Goal: Task Accomplishment & Management: Use online tool/utility

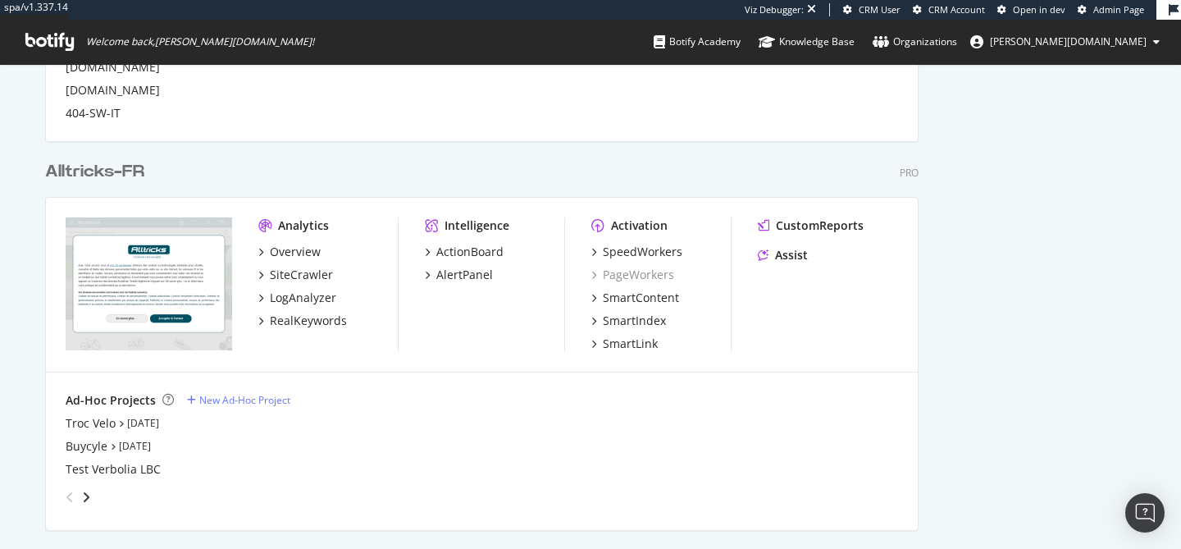
scroll to position [1084, 0]
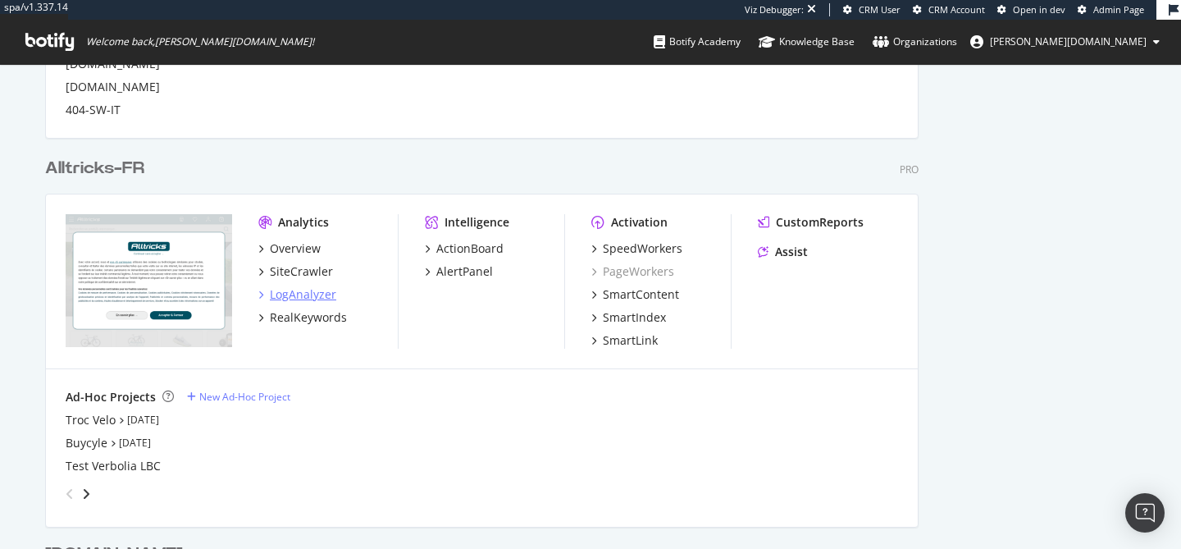
click at [317, 296] on div "LogAnalyzer" at bounding box center [303, 294] width 66 height 16
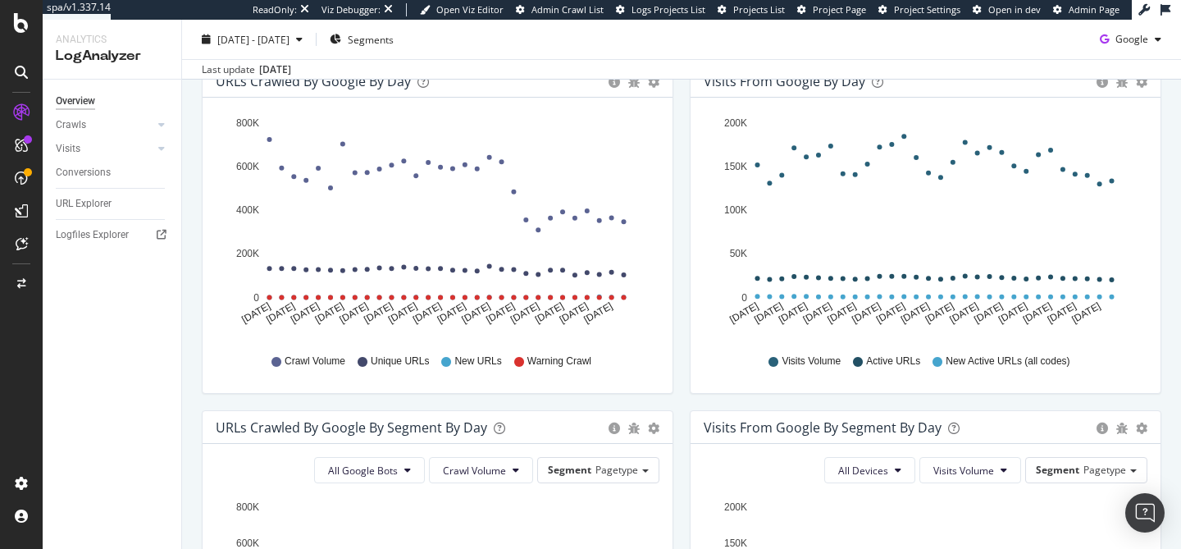
scroll to position [221, 0]
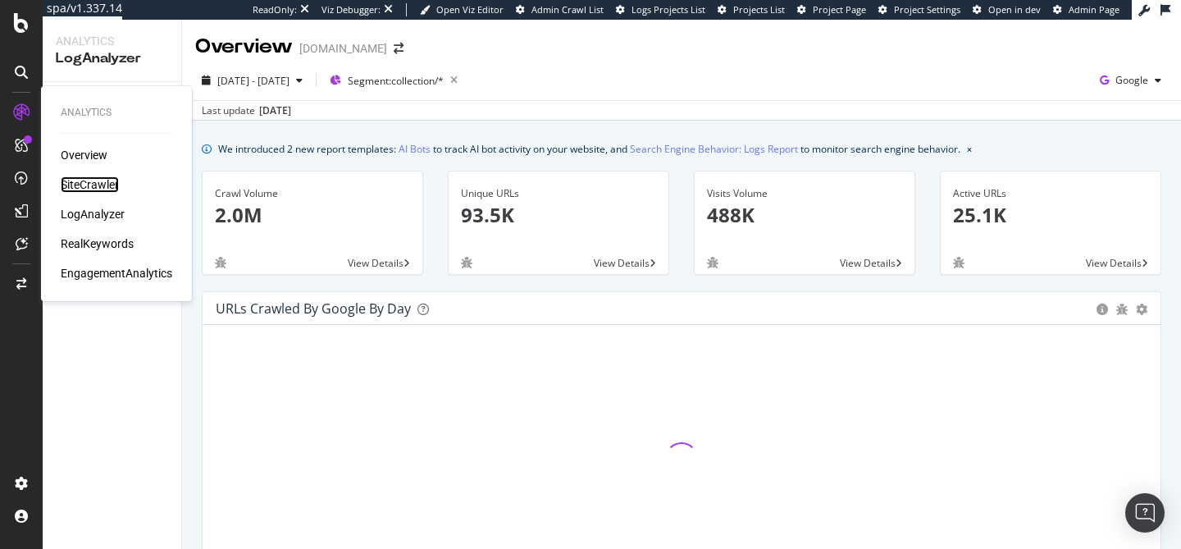
click at [90, 178] on div "SiteCrawler" at bounding box center [90, 184] width 58 height 16
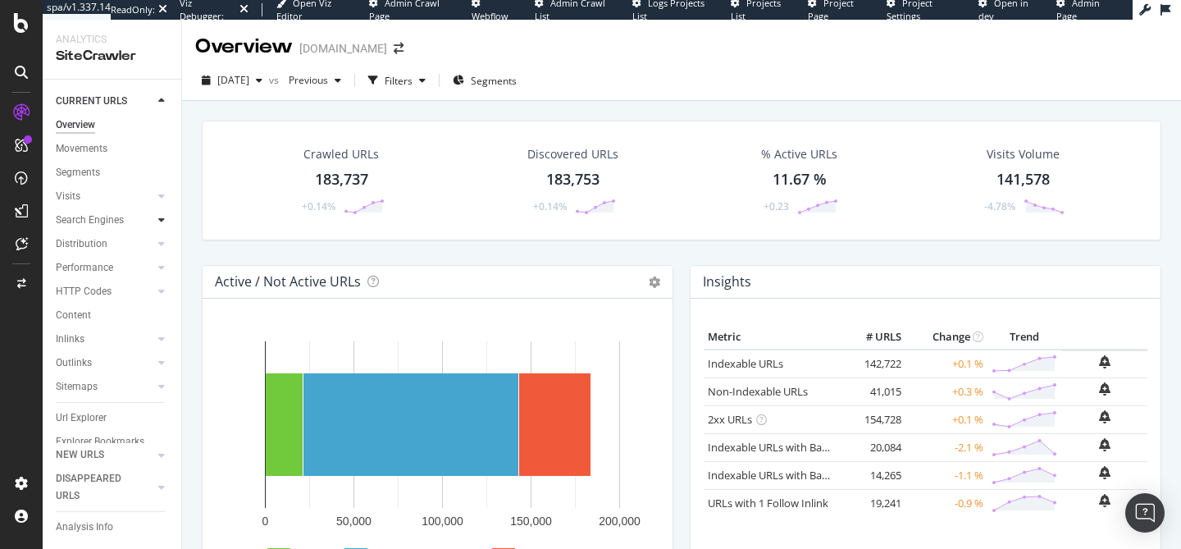
click at [161, 224] on icon at bounding box center [161, 220] width 7 height 10
click at [116, 346] on div "Orphans Explorer" at bounding box center [101, 339] width 76 height 17
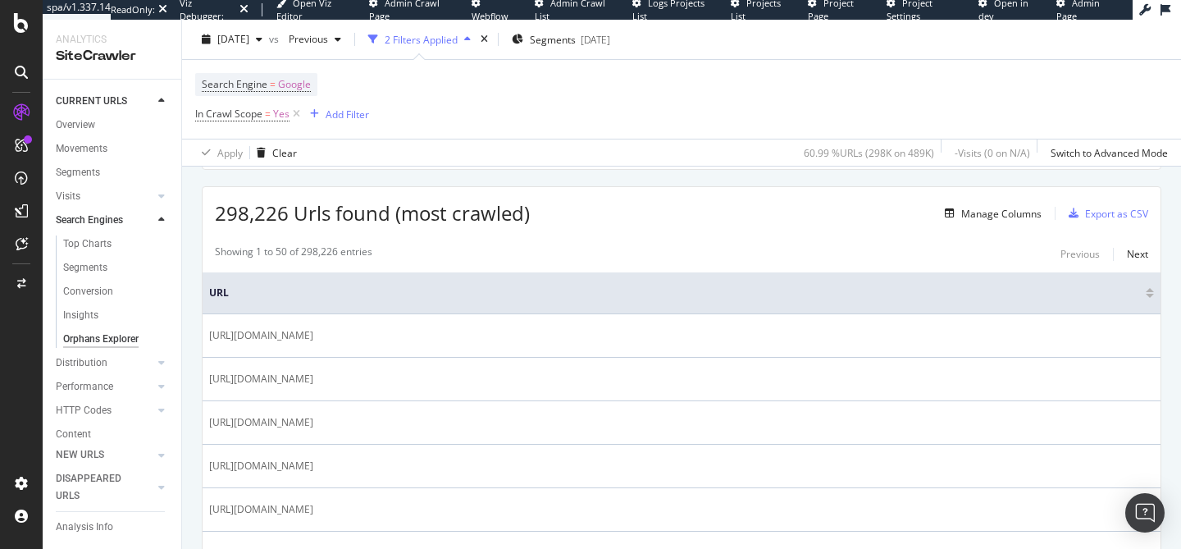
scroll to position [276, 0]
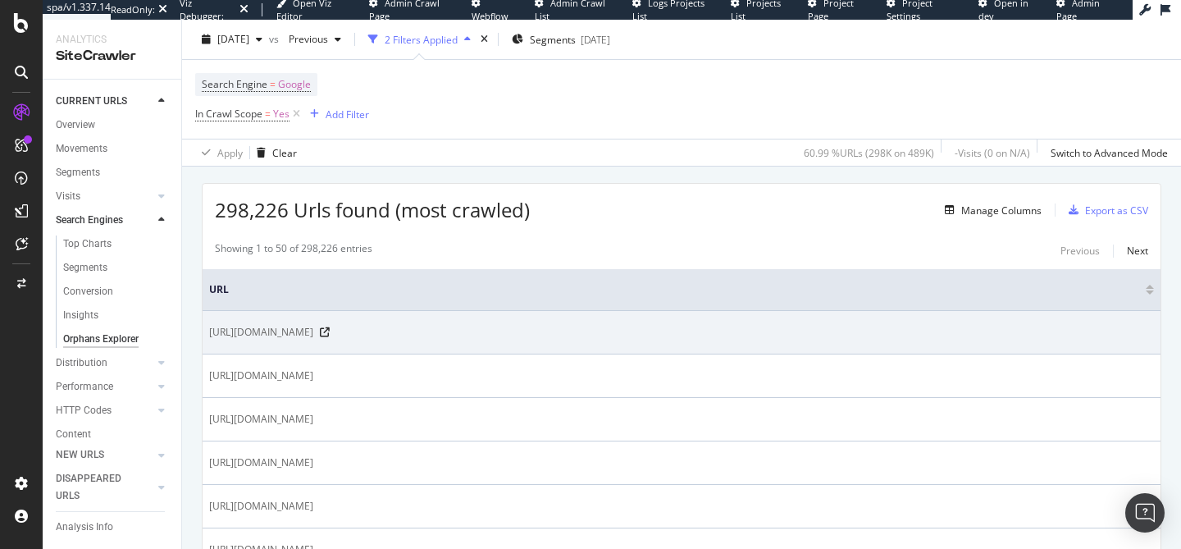
drag, startPoint x: 264, startPoint y: 331, endPoint x: 324, endPoint y: 328, distance: 59.9
click at [313, 328] on span "http://www.headout.com/accademia-art-gallery/priority-access-to-the-accademia-g…" at bounding box center [261, 332] width 104 height 16
copy span "headout.com"
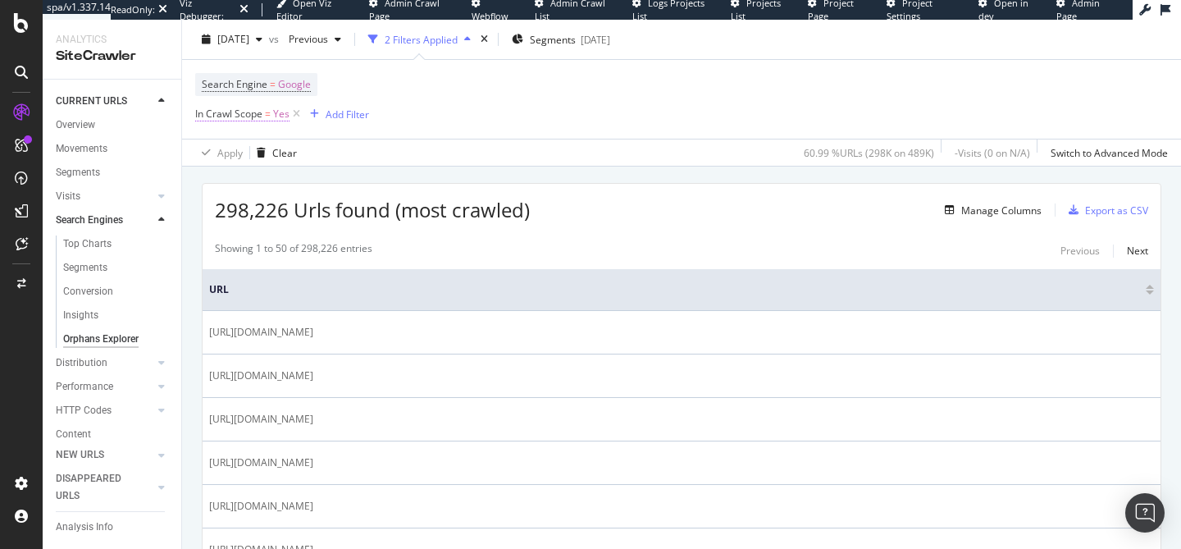
click at [245, 116] on span "In Crawl Scope" at bounding box center [228, 114] width 67 height 14
click at [230, 145] on div "Yes" at bounding box center [299, 153] width 180 height 26
click at [234, 205] on div "No" at bounding box center [301, 208] width 176 height 21
click at [380, 185] on div "Apply" at bounding box center [376, 187] width 25 height 14
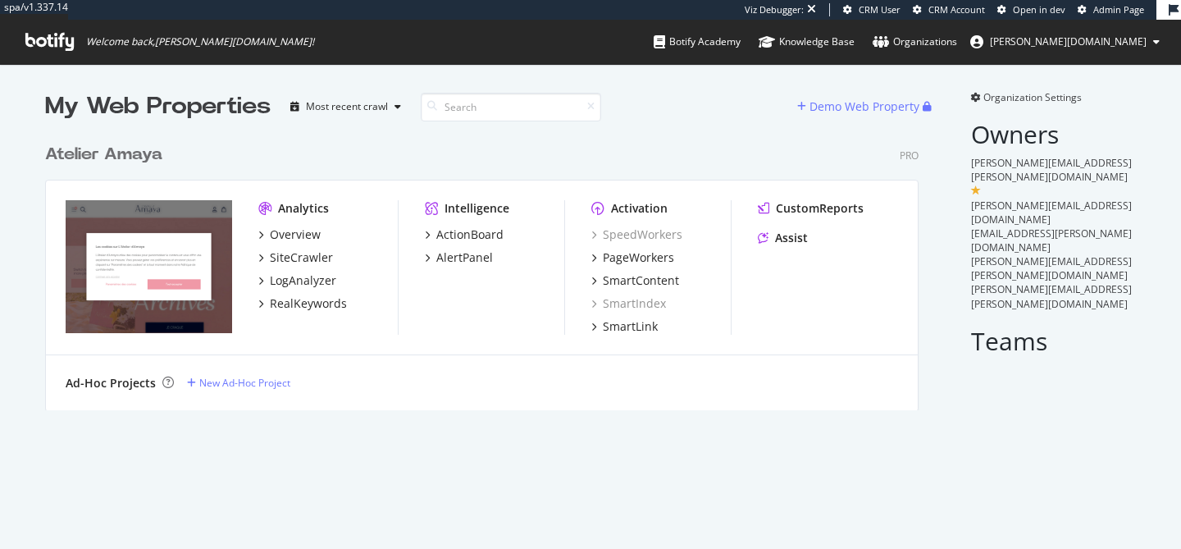
scroll to position [287, 887]
click at [648, 260] on div "PageWorkers" at bounding box center [638, 257] width 71 height 16
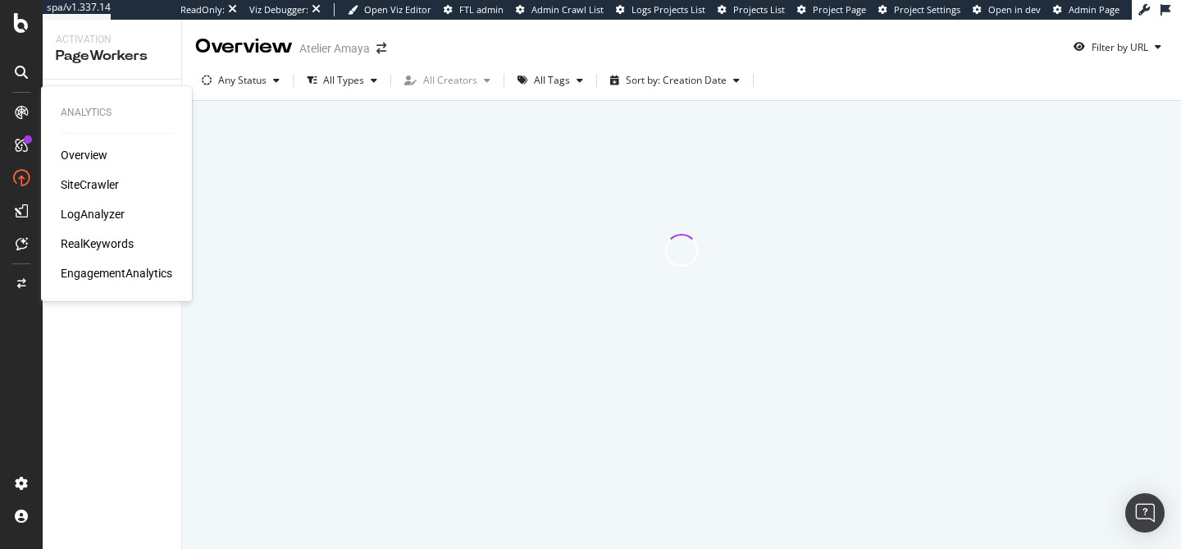
click at [93, 243] on div "RealKeywords" at bounding box center [97, 243] width 73 height 16
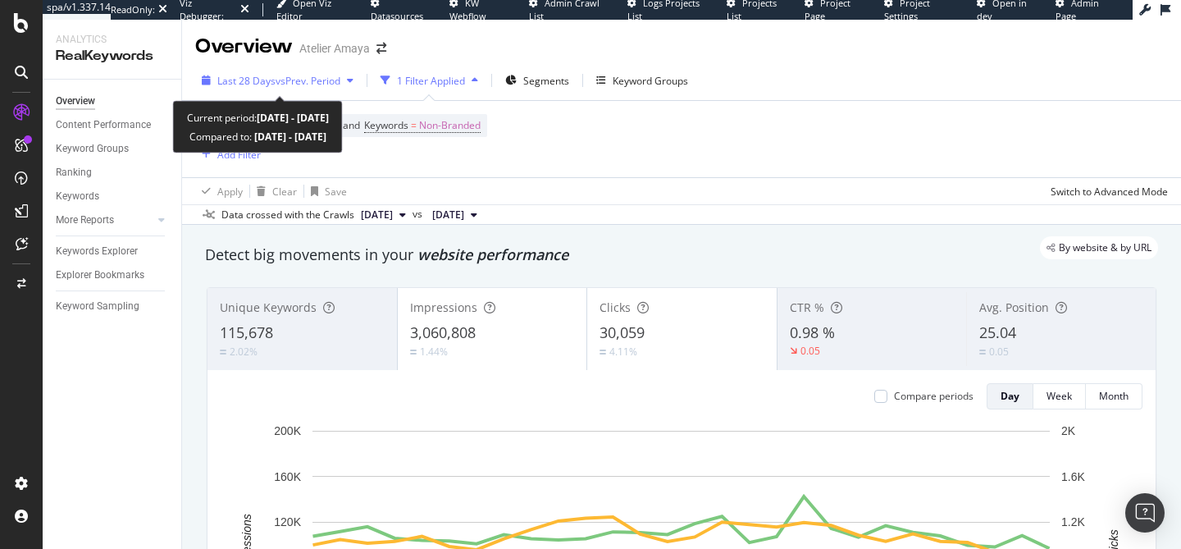
click at [308, 84] on span "vs Prev. Period" at bounding box center [308, 81] width 65 height 14
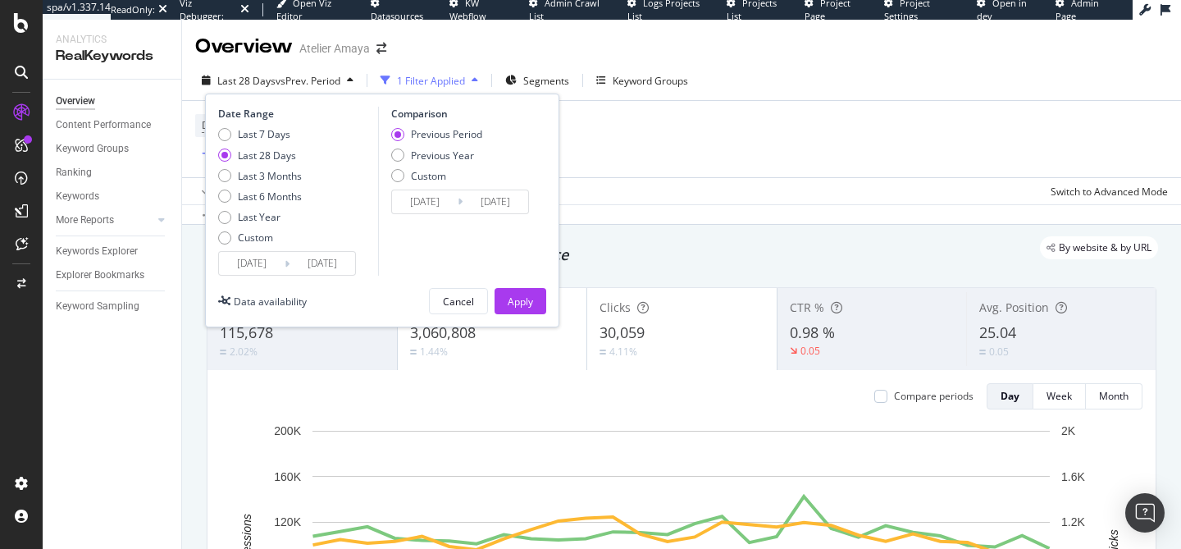
click at [247, 262] on input "2025/08/09" at bounding box center [252, 263] width 66 height 23
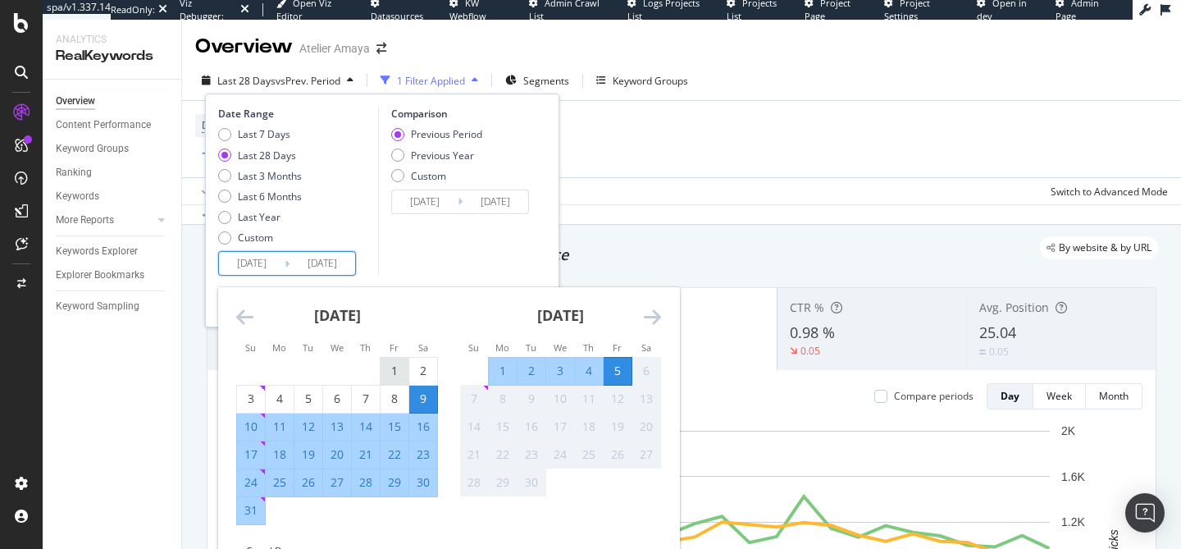
click at [390, 367] on div "1" at bounding box center [395, 371] width 28 height 16
type input "2025/08/01"
type input "2025/06/26"
type input "2025/07/31"
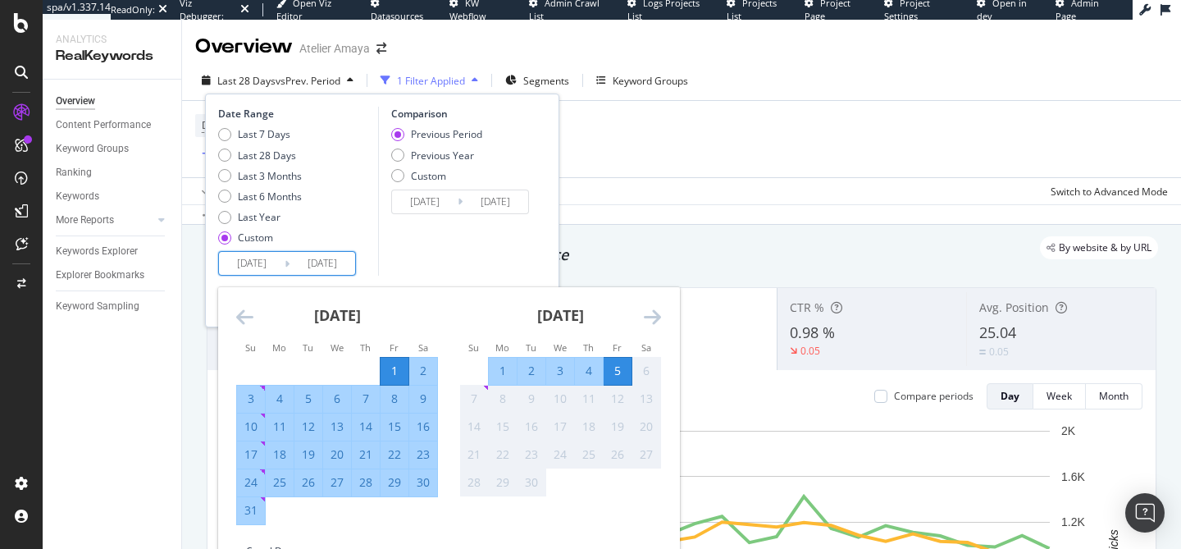
click at [258, 513] on div "31" at bounding box center [251, 510] width 28 height 16
type input "2025/08/31"
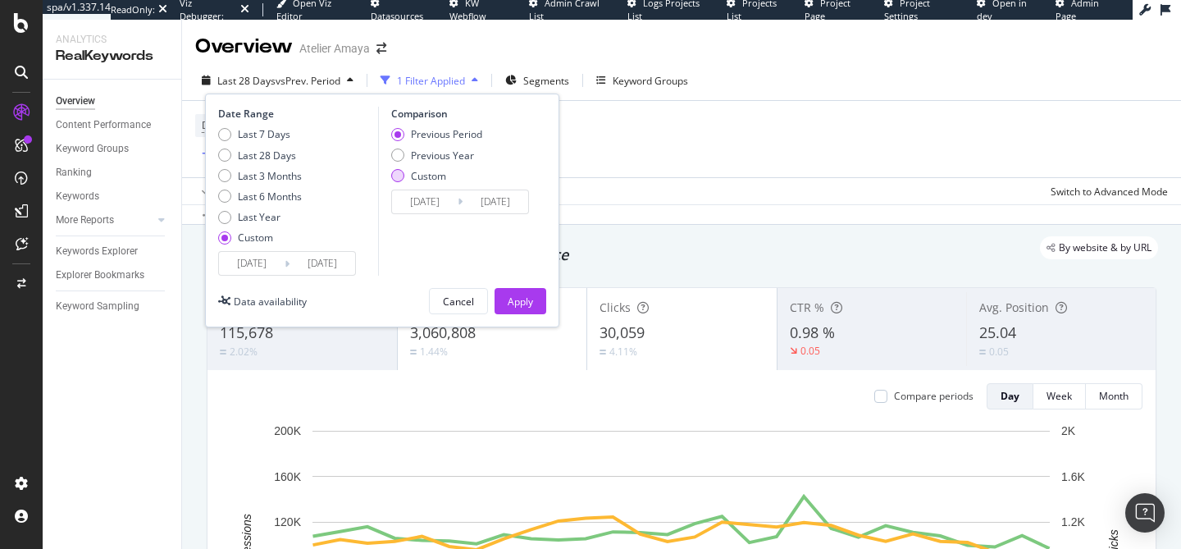
click at [423, 181] on div "Custom" at bounding box center [428, 176] width 35 height 14
click at [420, 158] on div "Previous Year" at bounding box center [442, 155] width 63 height 14
type input "2024/08/02"
type input "2024/09/01"
click at [419, 205] on input "2024/08/02" at bounding box center [425, 201] width 66 height 23
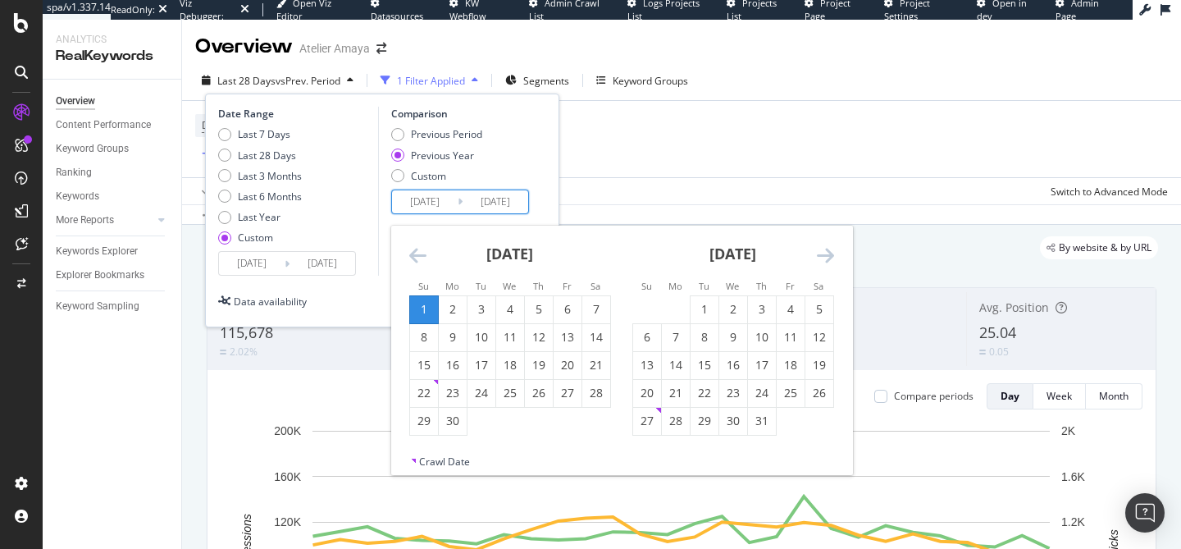
click at [419, 249] on icon "Move backward to switch to the previous month." at bounding box center [417, 255] width 17 height 20
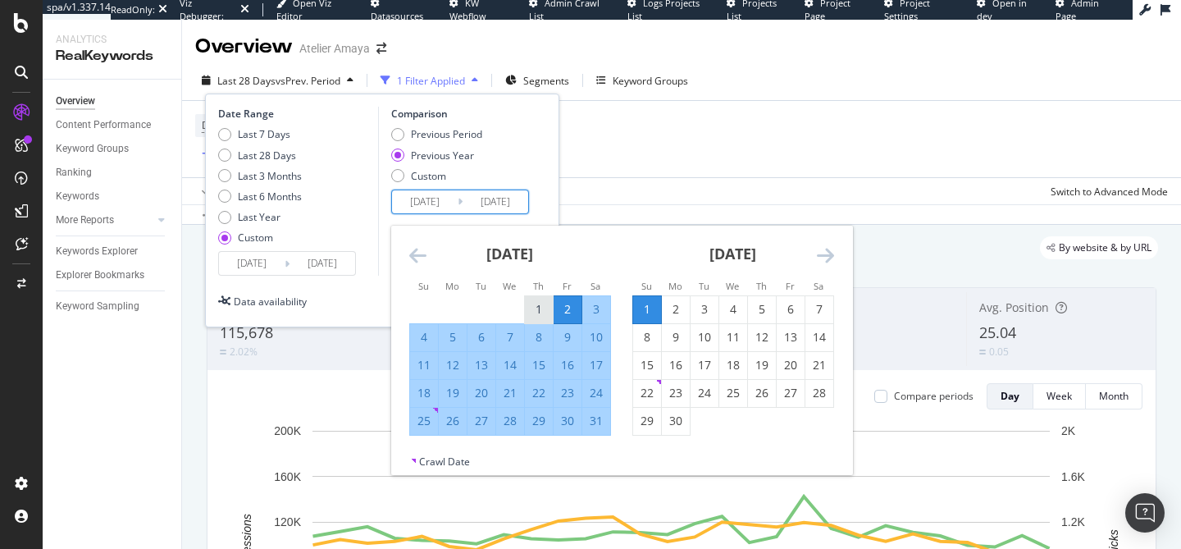
click at [538, 304] on div "1" at bounding box center [539, 309] width 28 height 16
type input "2024/08/01"
click at [601, 427] on div "31" at bounding box center [596, 421] width 28 height 16
type input "2024/08/31"
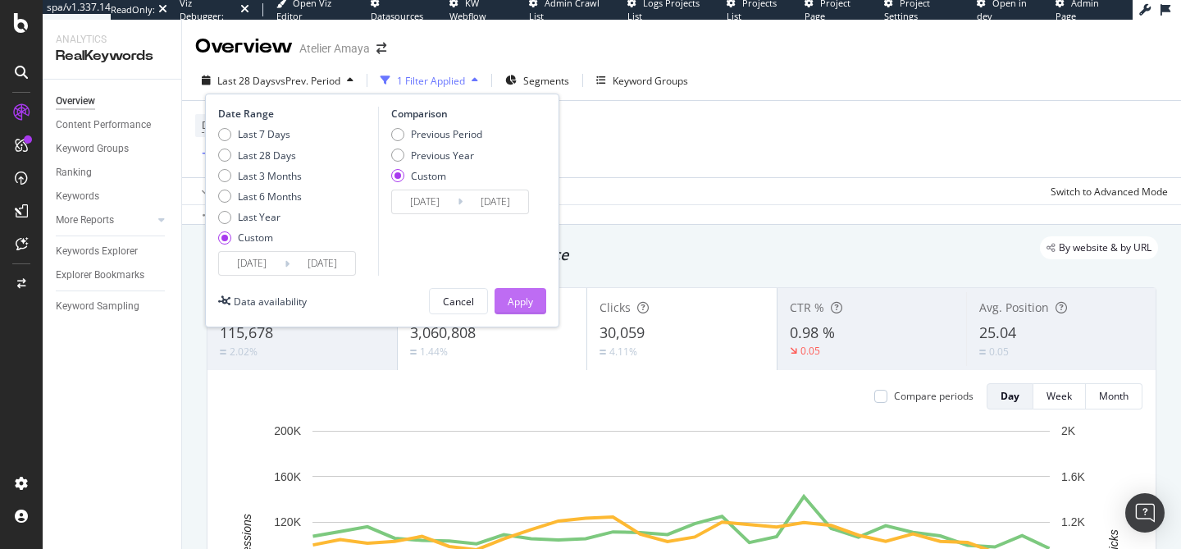
click at [535, 309] on button "Apply" at bounding box center [521, 301] width 52 height 26
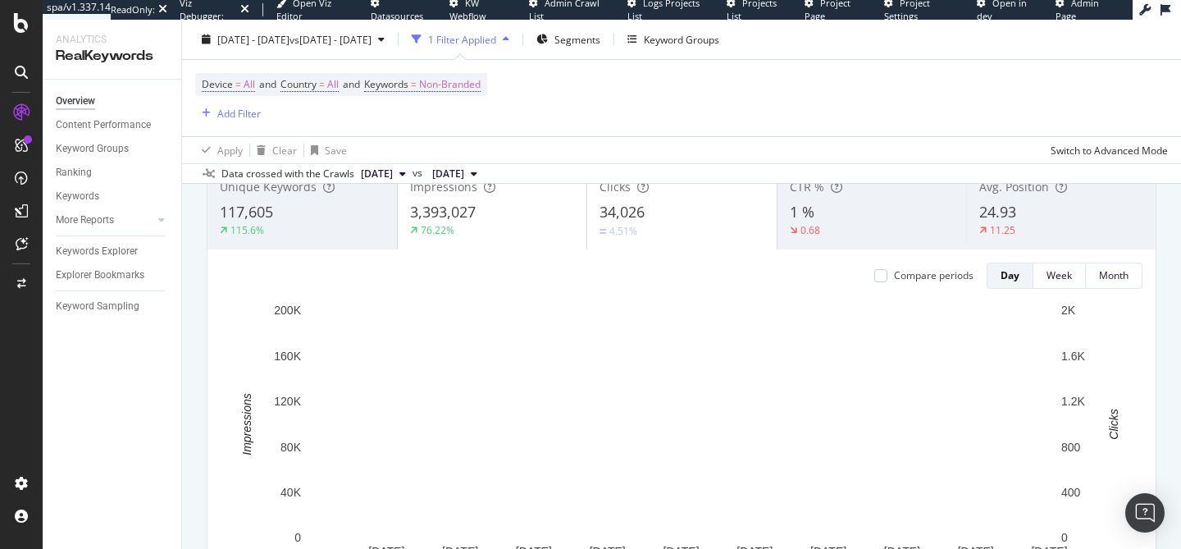
scroll to position [135, 0]
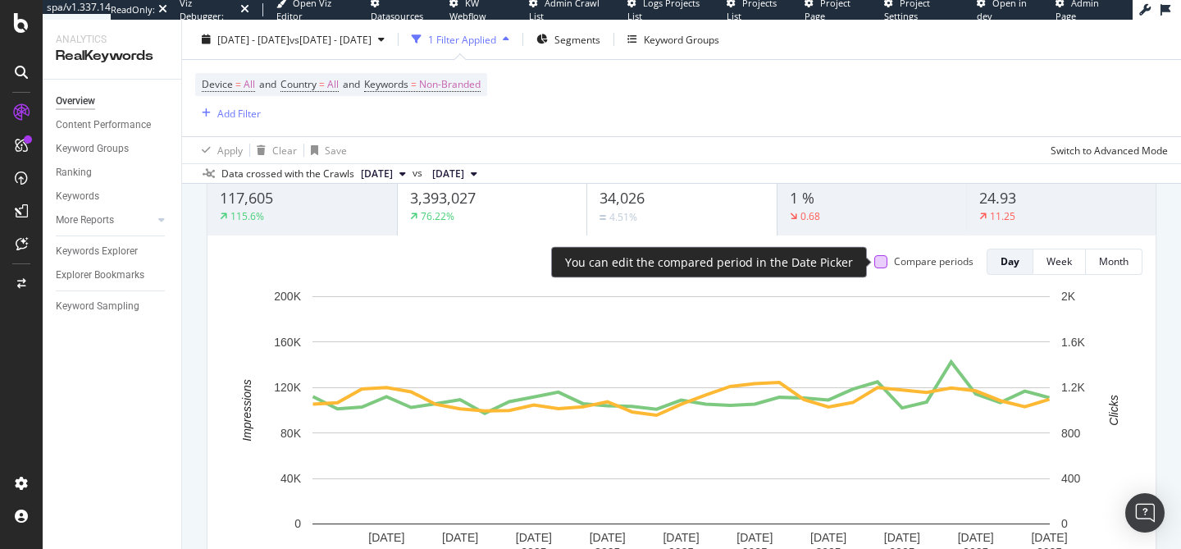
click at [879, 262] on div at bounding box center [880, 261] width 13 height 13
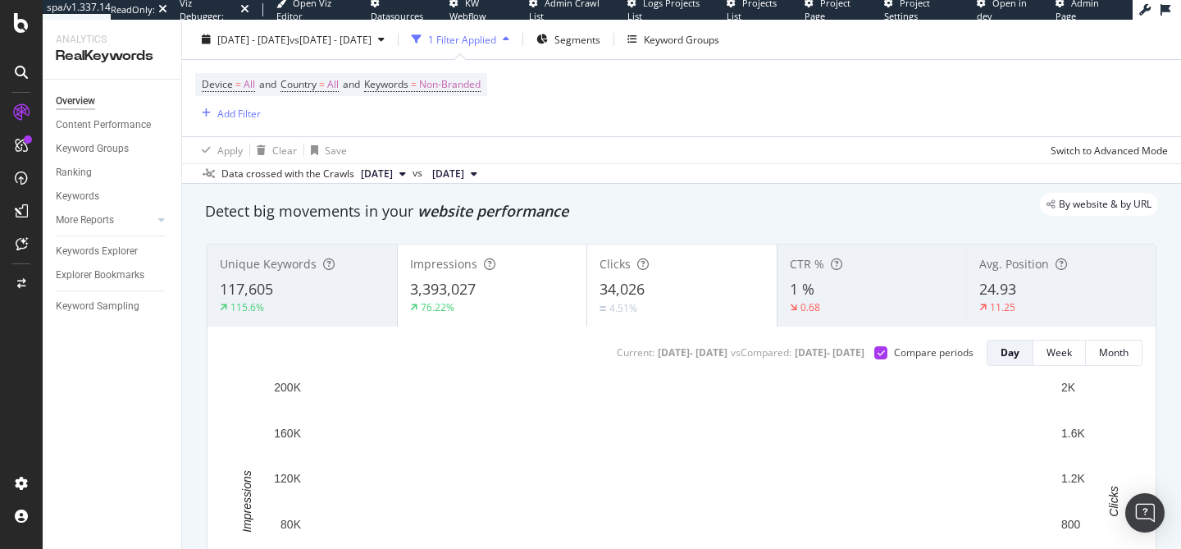
scroll to position [40, 0]
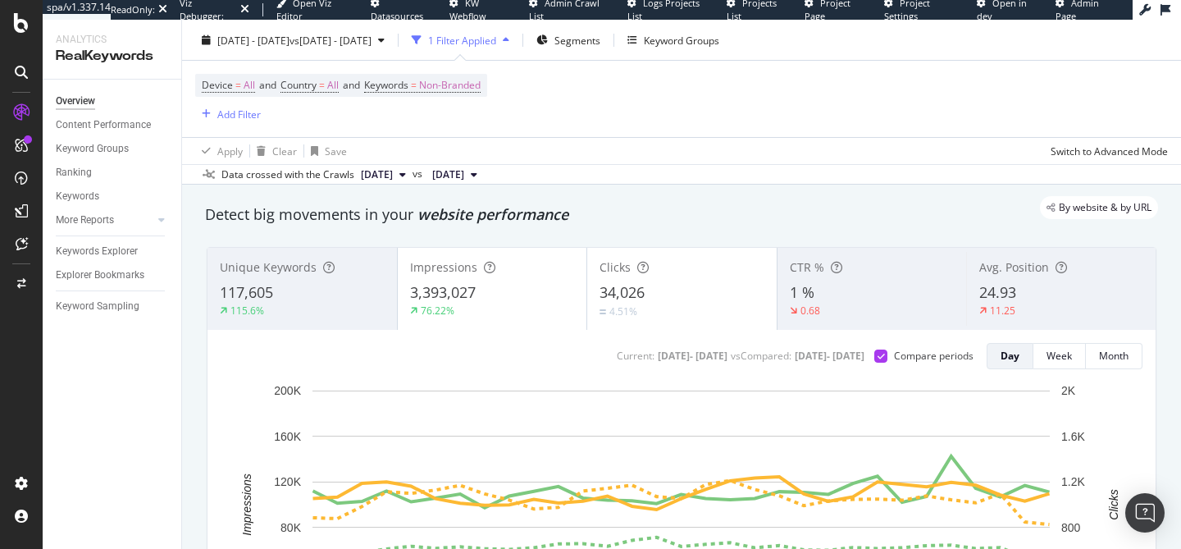
click at [561, 312] on div "76.22%" at bounding box center [492, 311] width 165 height 15
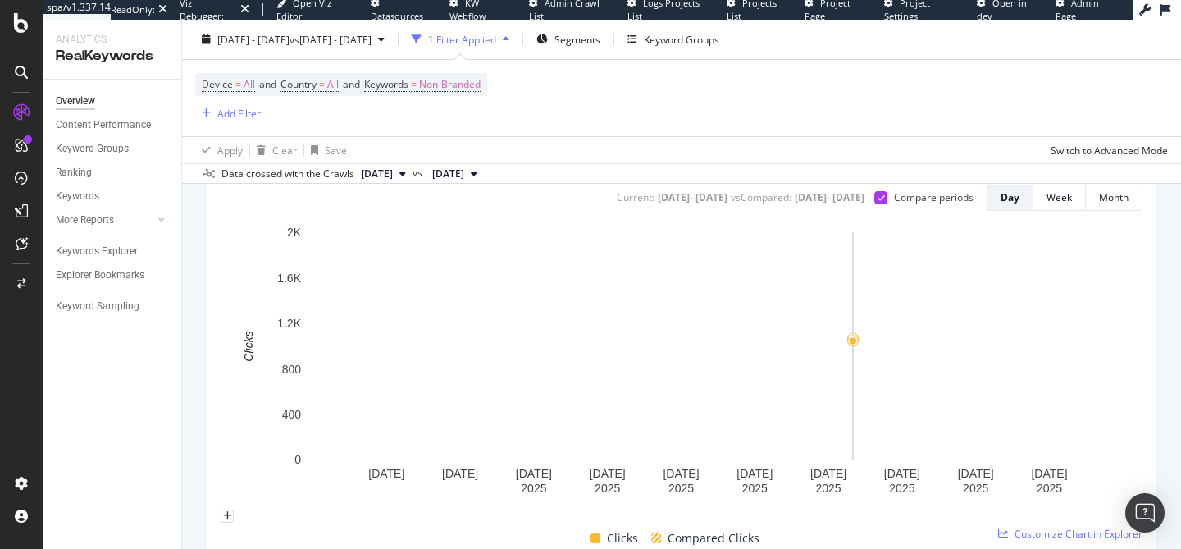
scroll to position [191, 0]
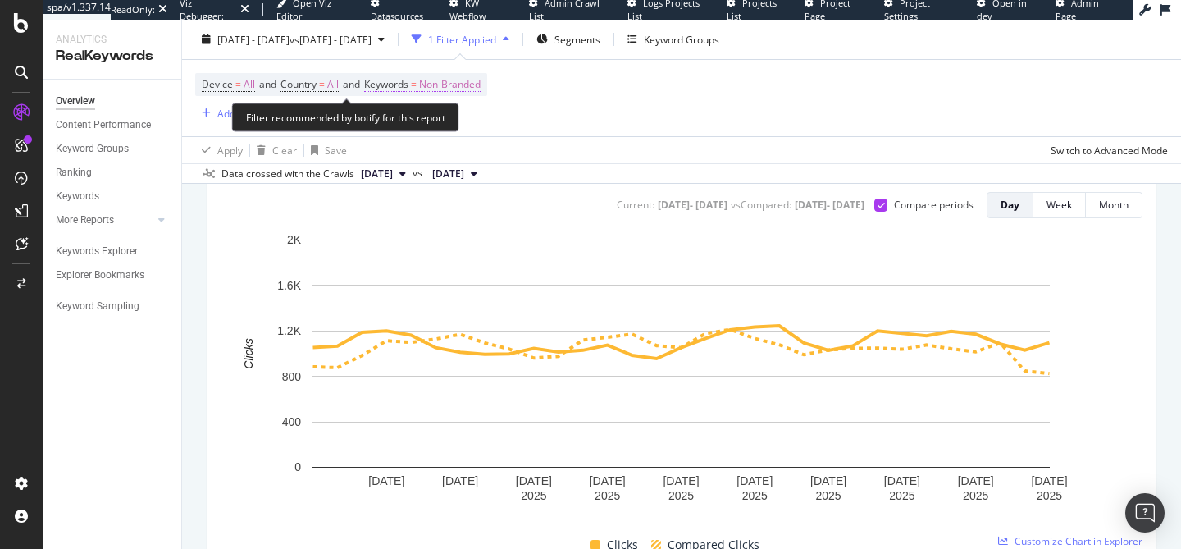
click at [478, 83] on span "Non-Branded" at bounding box center [450, 84] width 62 height 23
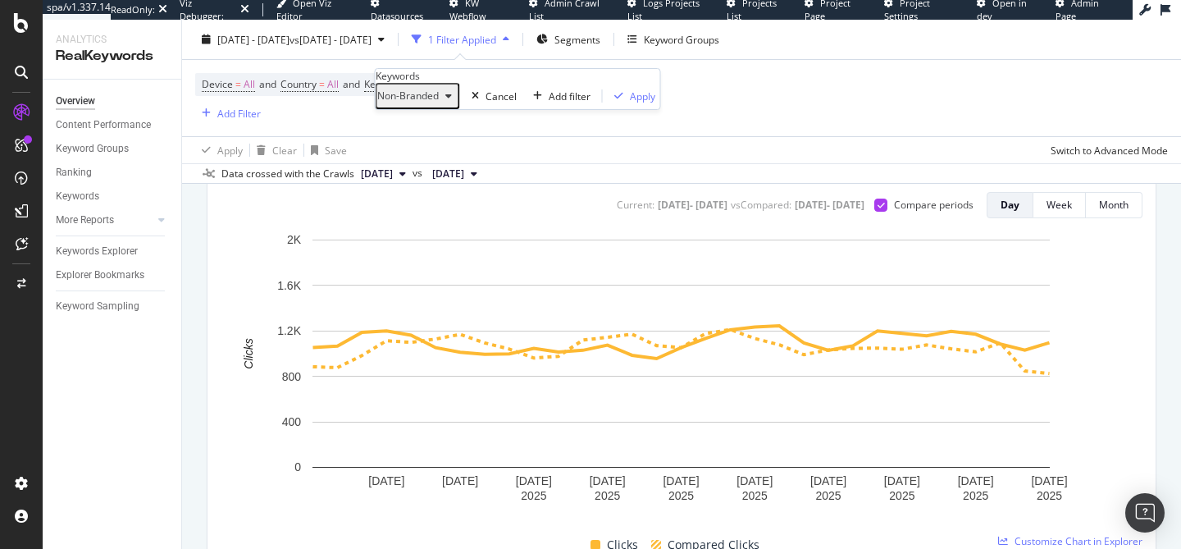
click at [439, 103] on span "Non-Branded" at bounding box center [408, 96] width 62 height 14
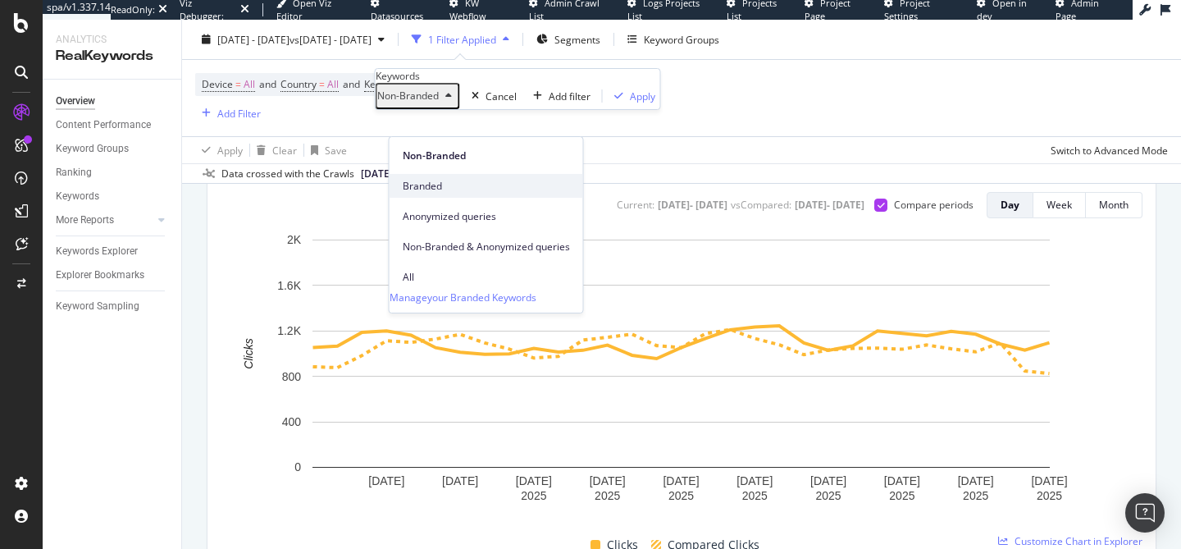
click at [459, 181] on span "Branded" at bounding box center [486, 186] width 167 height 15
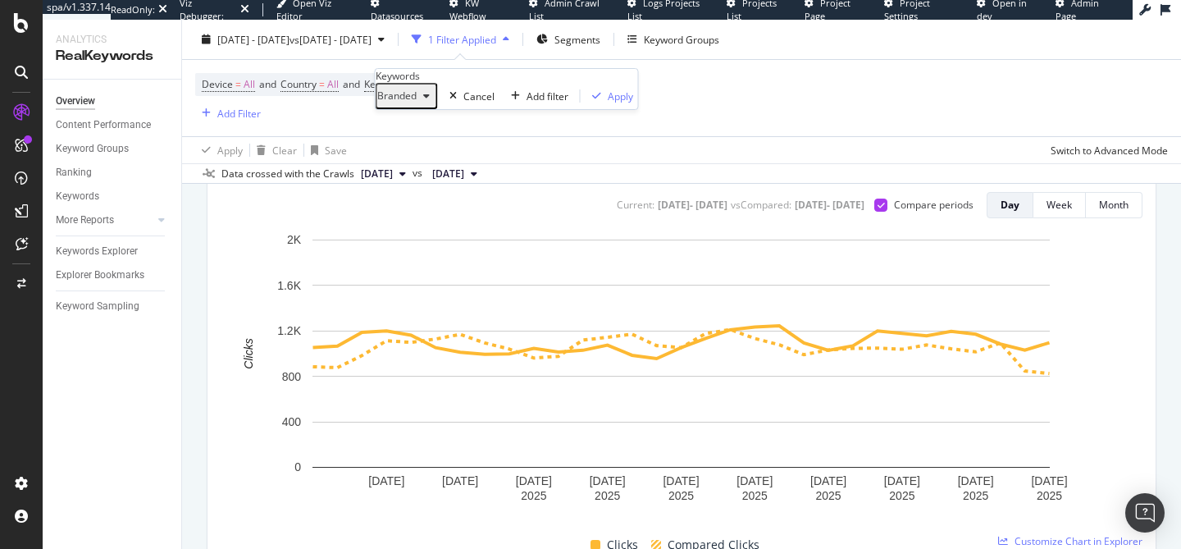
click at [542, 109] on div "Branded Cancel Add filter Apply" at bounding box center [507, 96] width 262 height 26
click at [608, 103] on div "Apply" at bounding box center [620, 96] width 25 height 14
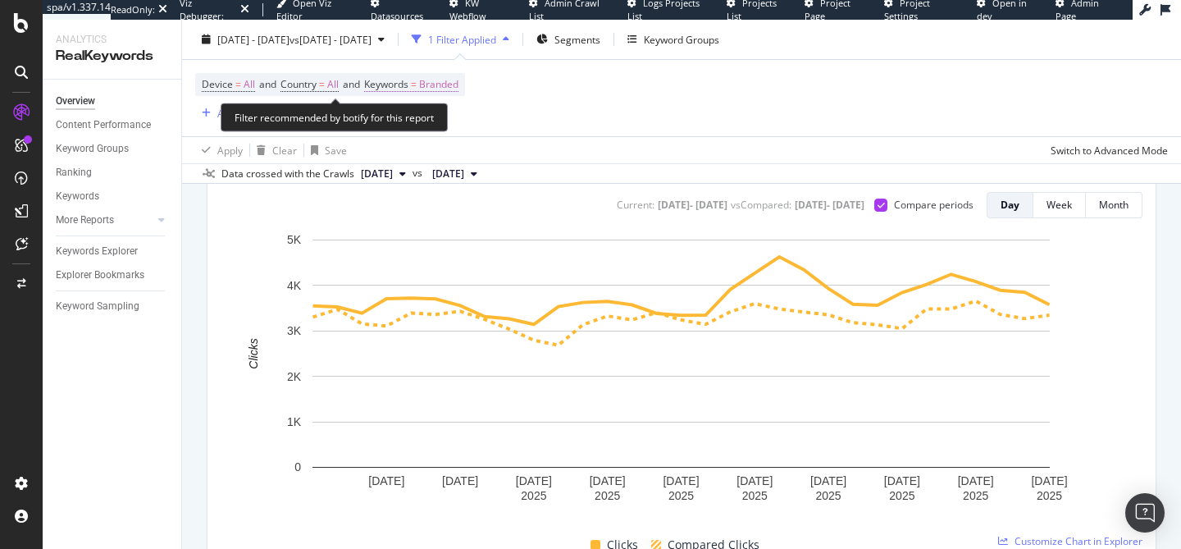
click at [452, 86] on span "Branded" at bounding box center [438, 84] width 39 height 23
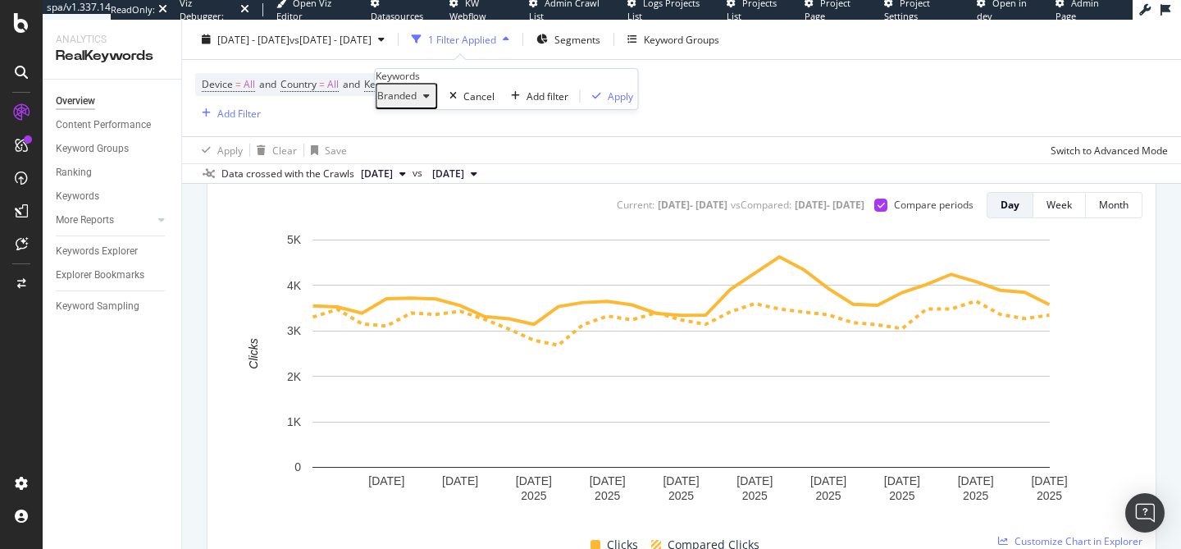
click at [436, 101] on div "button" at bounding box center [427, 96] width 20 height 10
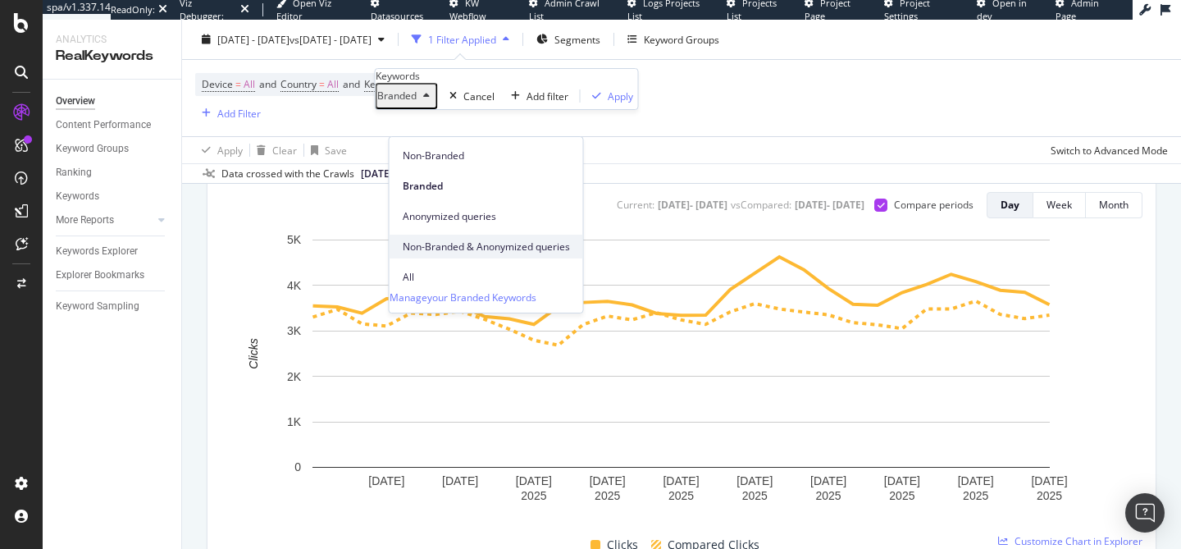
click at [463, 240] on span "Non-Branded & Anonymized queries" at bounding box center [486, 247] width 167 height 15
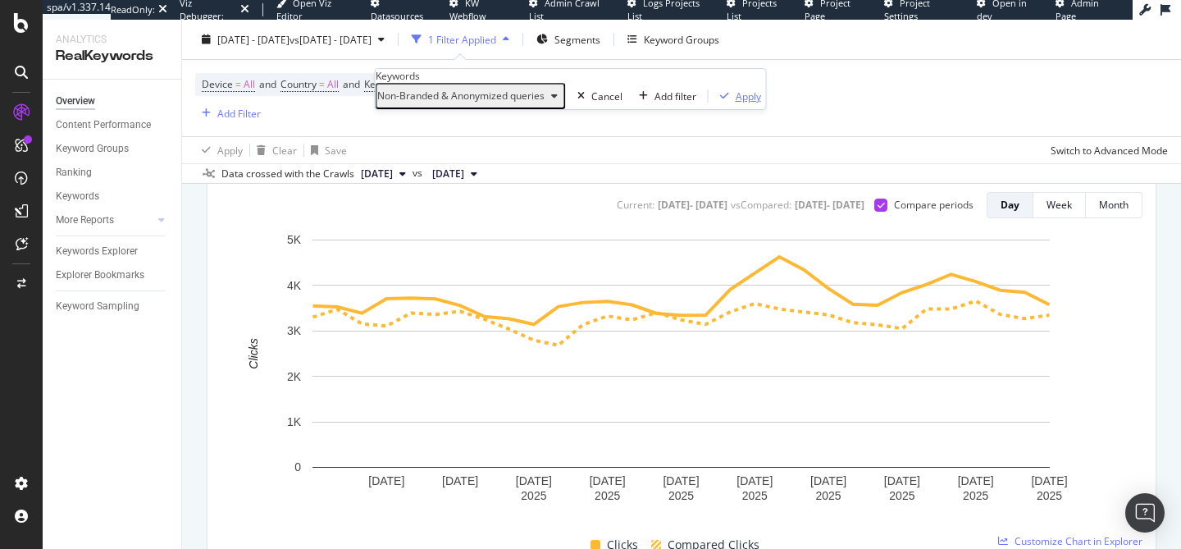
click at [736, 103] on div "Apply" at bounding box center [748, 96] width 25 height 14
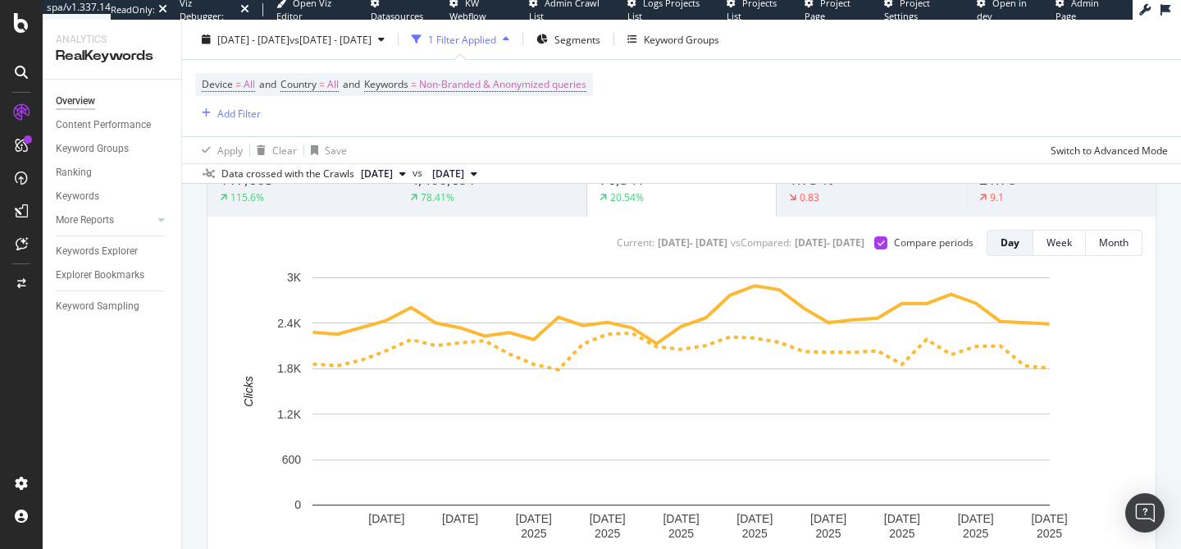
scroll to position [154, 0]
click at [545, 78] on span "Non-Branded & Anonymized queries" at bounding box center [502, 84] width 167 height 23
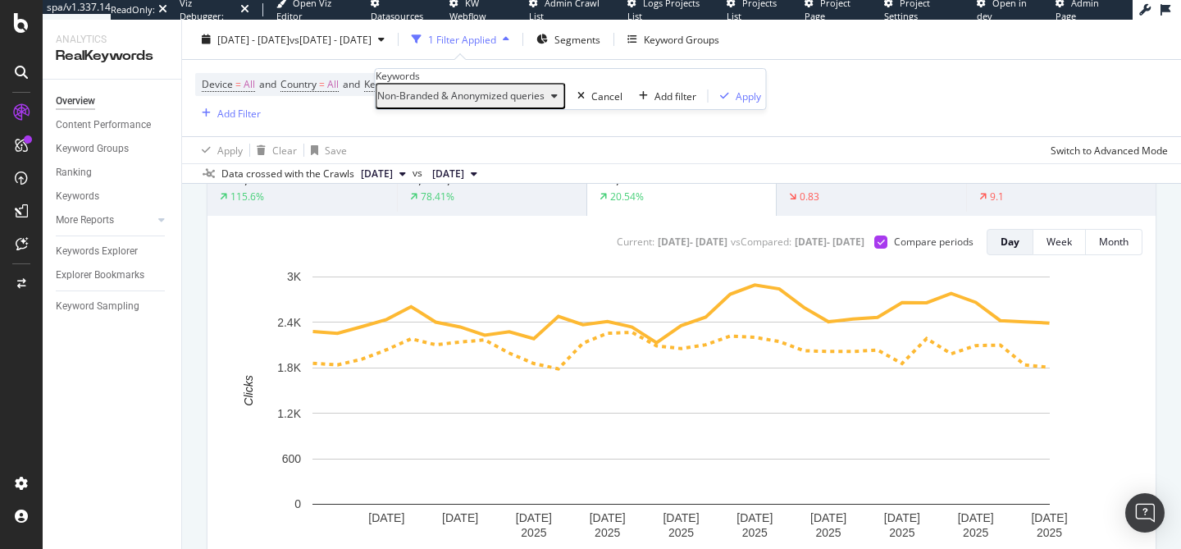
click at [457, 103] on span "Non-Branded & Anonymized queries" at bounding box center [460, 96] width 167 height 14
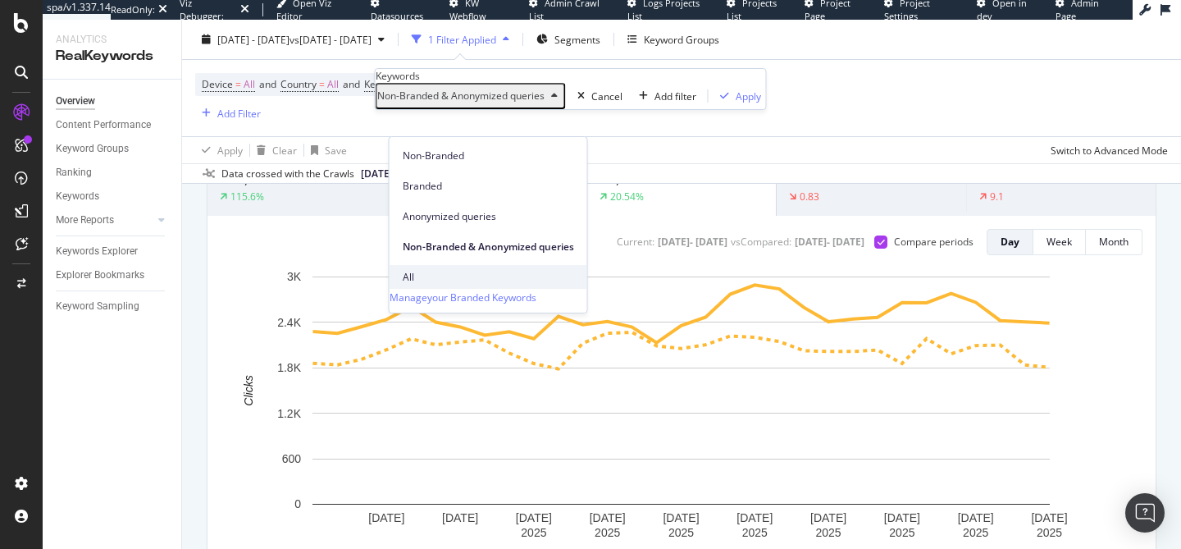
click at [453, 270] on span "All" at bounding box center [488, 277] width 171 height 15
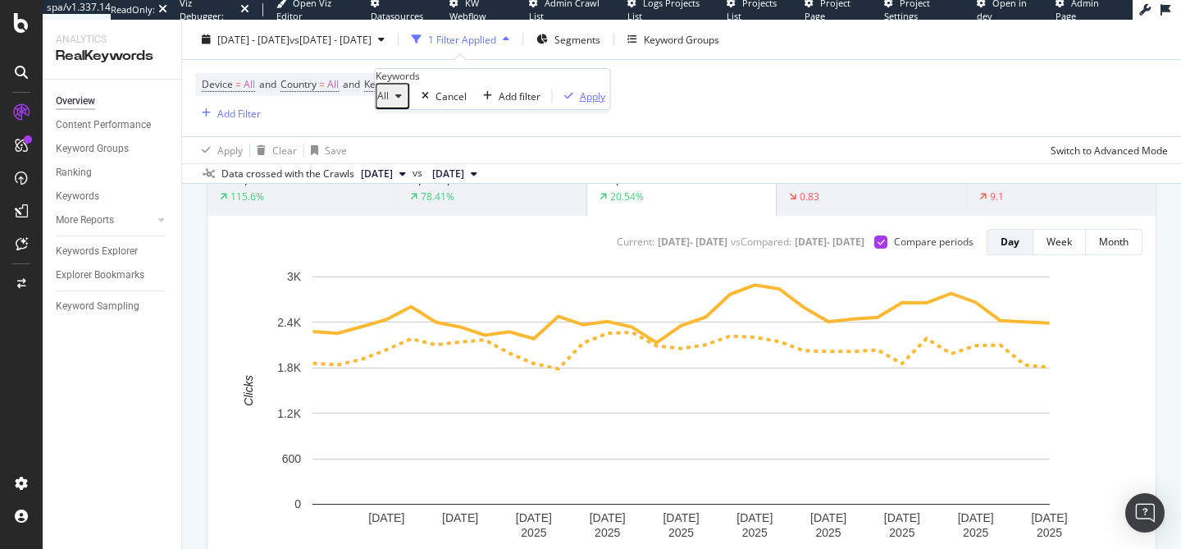
click at [564, 101] on icon "button" at bounding box center [568, 96] width 9 height 10
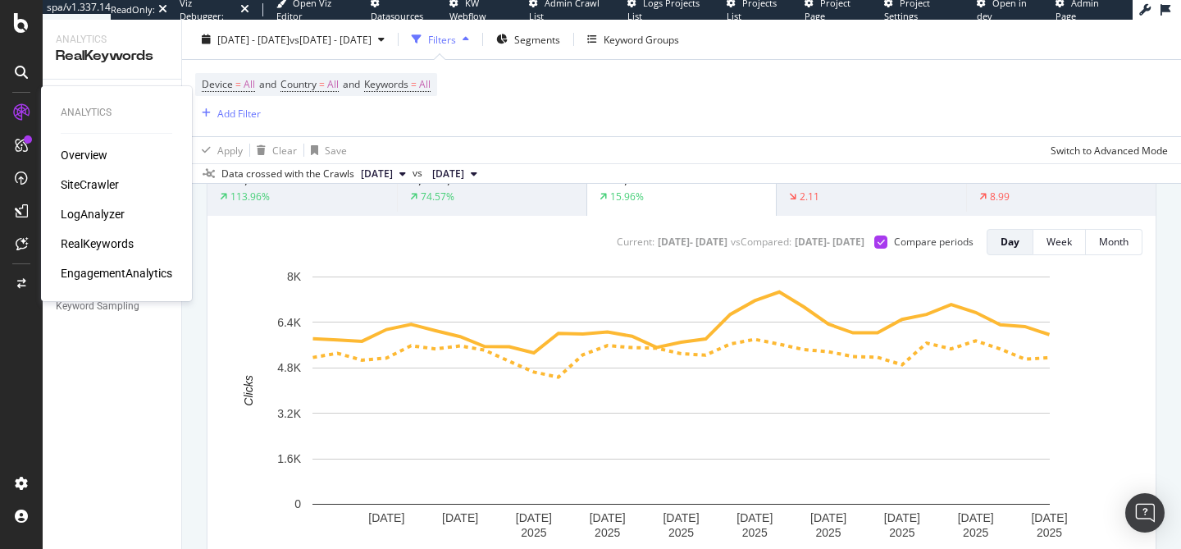
click at [105, 272] on div "EngagementAnalytics" at bounding box center [117, 273] width 112 height 16
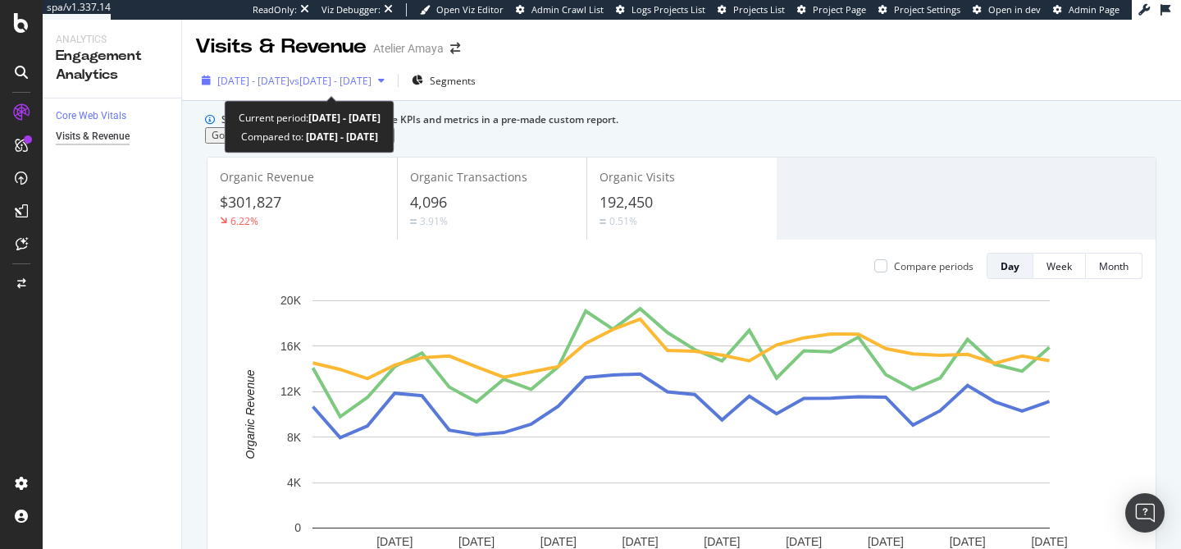
click at [264, 83] on span "2025 Aug. 8th - Sep. 4th" at bounding box center [253, 81] width 72 height 14
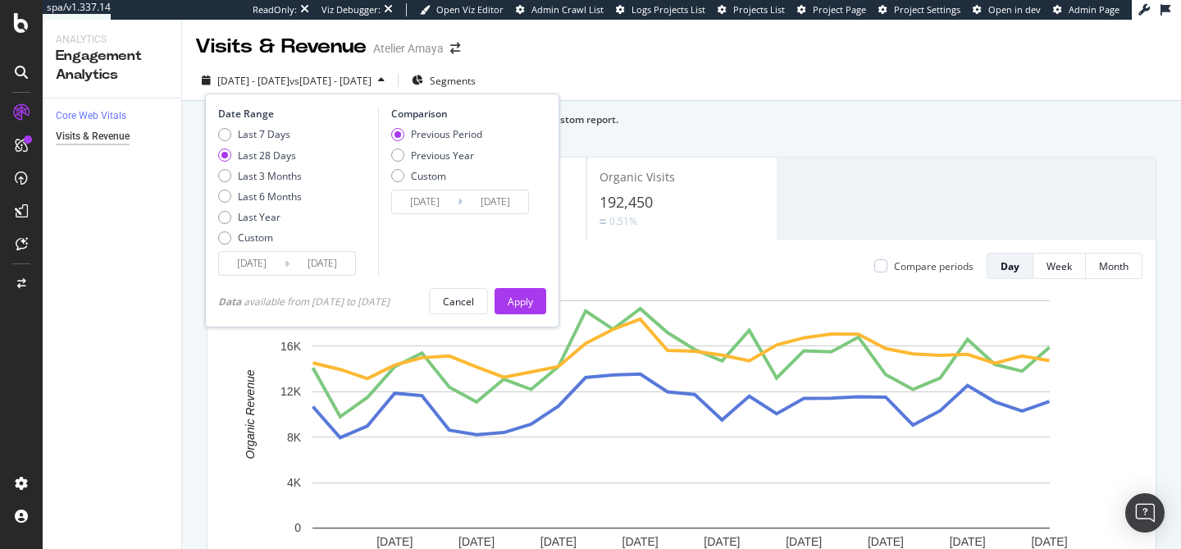
click at [244, 272] on input "2025/08/08" at bounding box center [252, 263] width 66 height 23
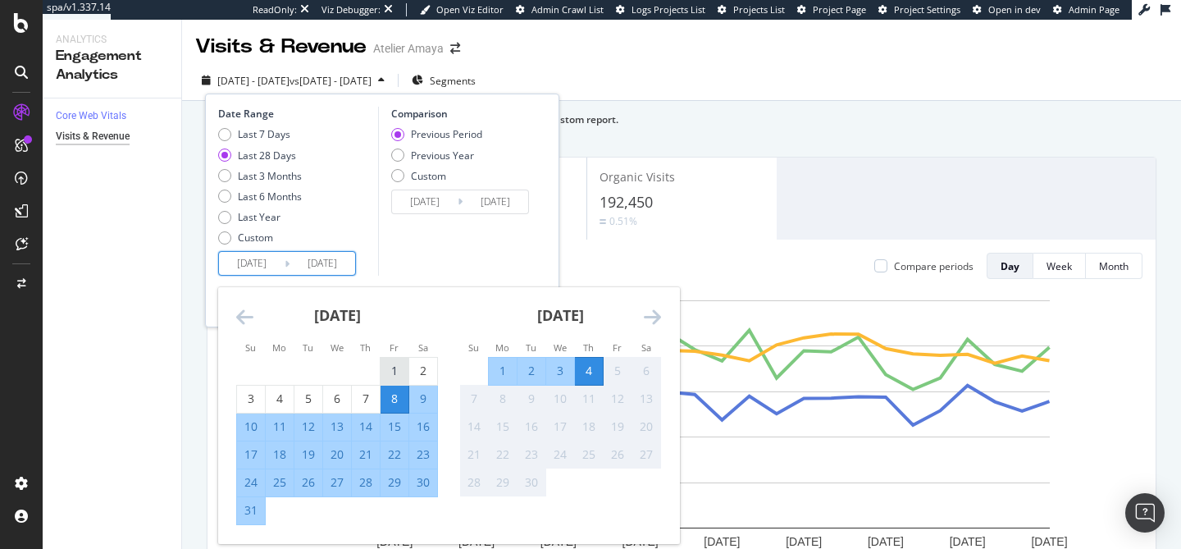
click at [387, 367] on div "1" at bounding box center [395, 371] width 28 height 16
type input "2025/08/01"
type input "2025/06/27"
type input "2025/07/31"
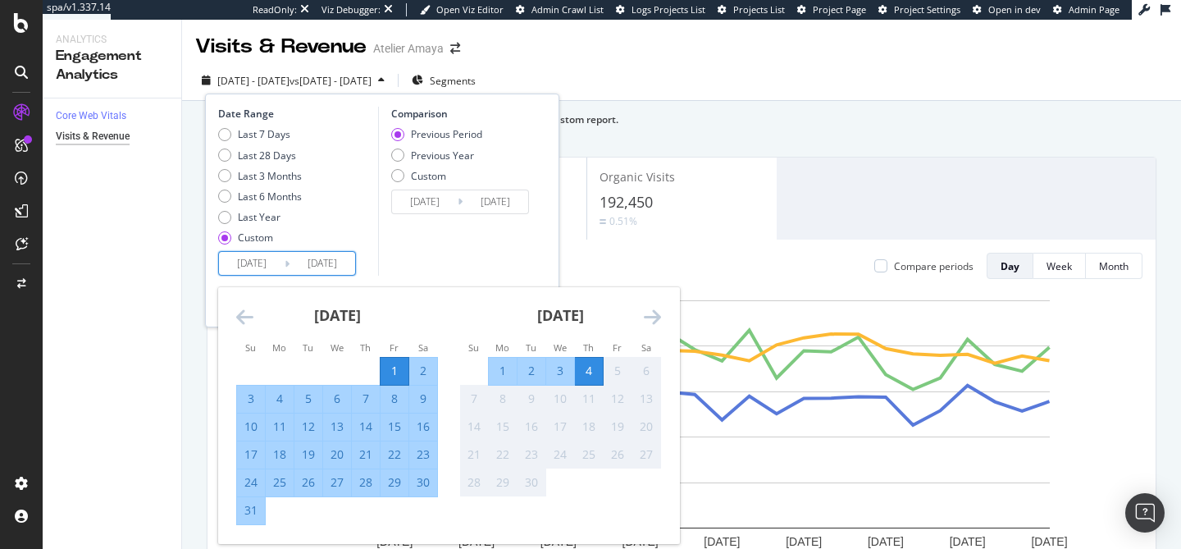
click at [245, 509] on div "31" at bounding box center [251, 510] width 28 height 16
type input "2025/08/31"
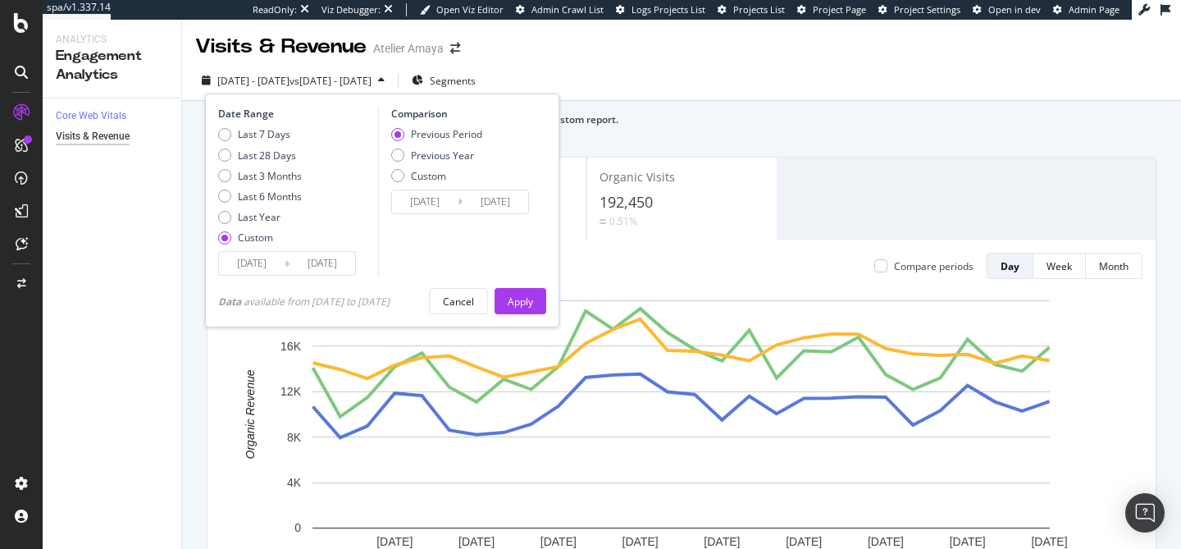
click at [422, 166] on div "Previous Period Previous Year Custom" at bounding box center [436, 158] width 91 height 62
click at [427, 152] on div "Previous Year" at bounding box center [442, 155] width 63 height 14
type input "2024/08/02"
type input "2024/09/01"
click at [425, 205] on input "2024/08/02" at bounding box center [425, 201] width 66 height 23
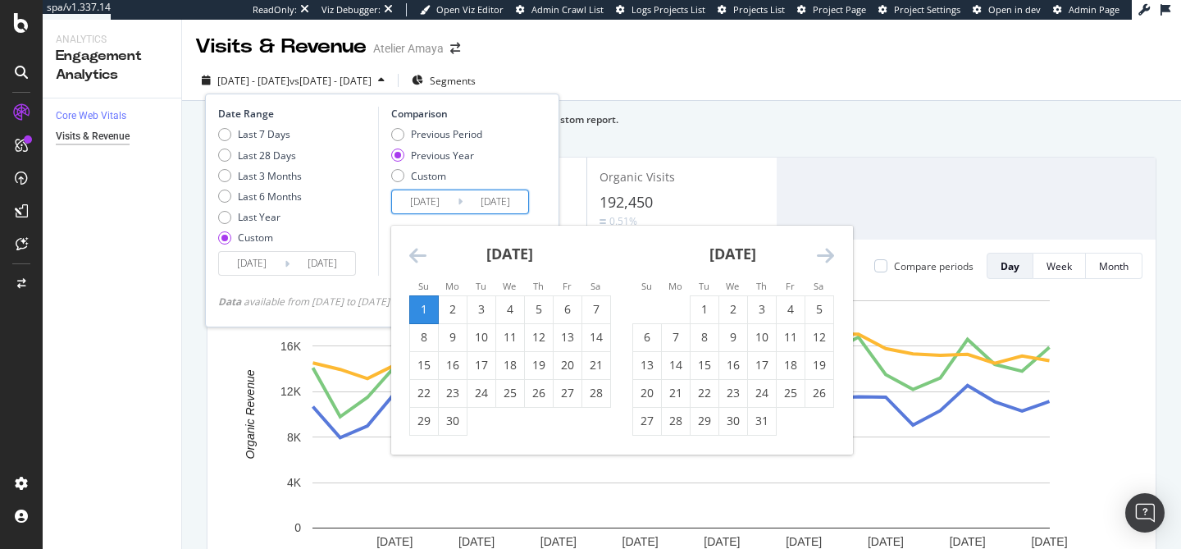
click at [417, 253] on icon "Move backward to switch to the previous month." at bounding box center [417, 255] width 17 height 20
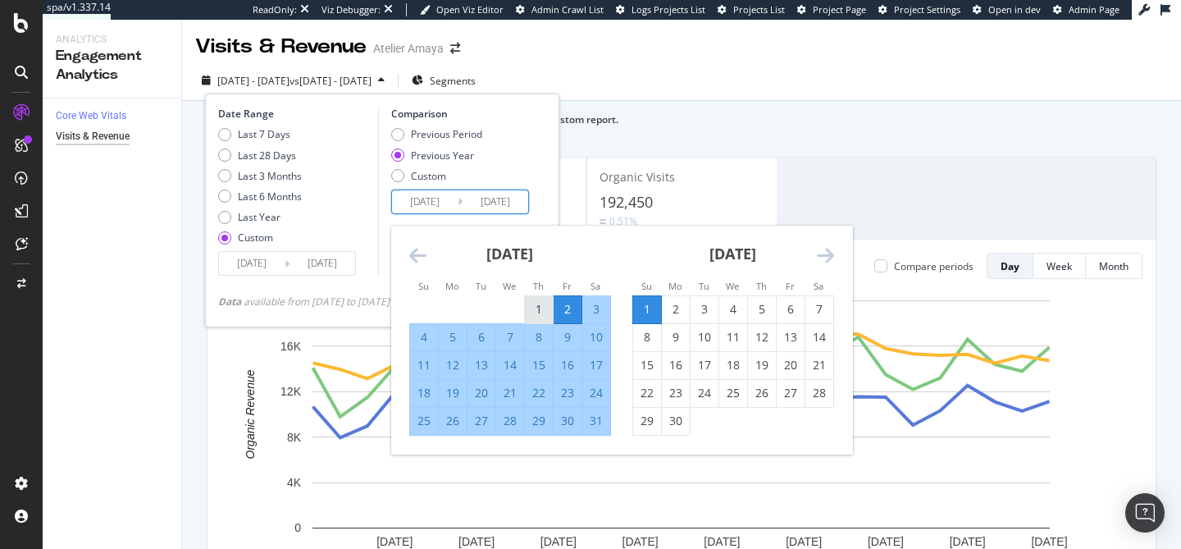
click at [542, 313] on div "1" at bounding box center [539, 309] width 28 height 16
type input "2024/08/01"
click at [593, 413] on div "31" at bounding box center [596, 421] width 28 height 16
type input "2024/08/31"
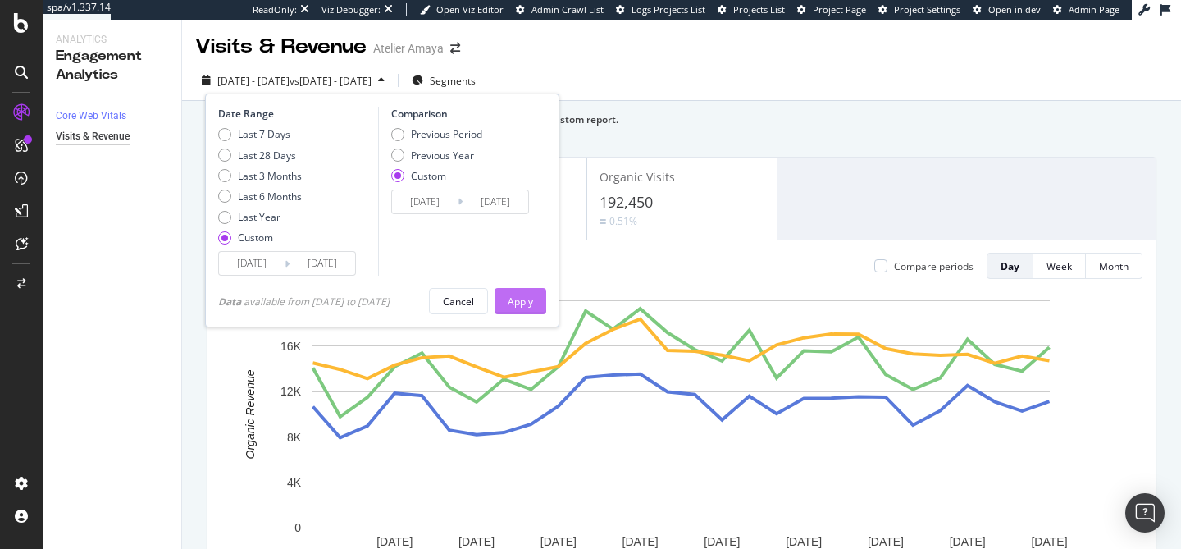
click at [533, 294] on div "Apply" at bounding box center [520, 301] width 25 height 14
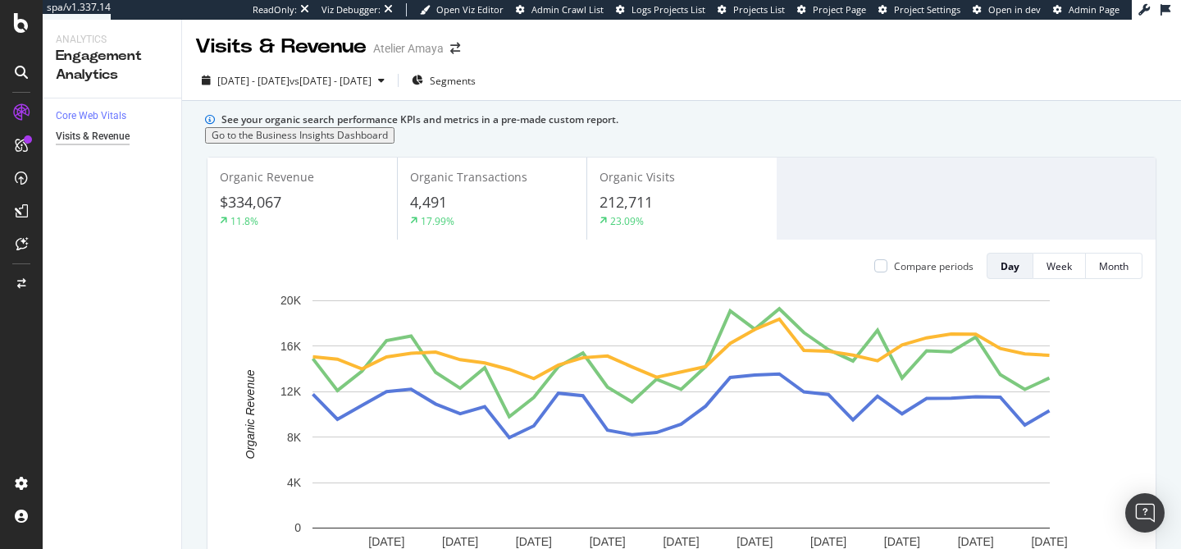
click at [451, 196] on div "Organic Transactions 4,491 17.99%" at bounding box center [492, 199] width 189 height 74
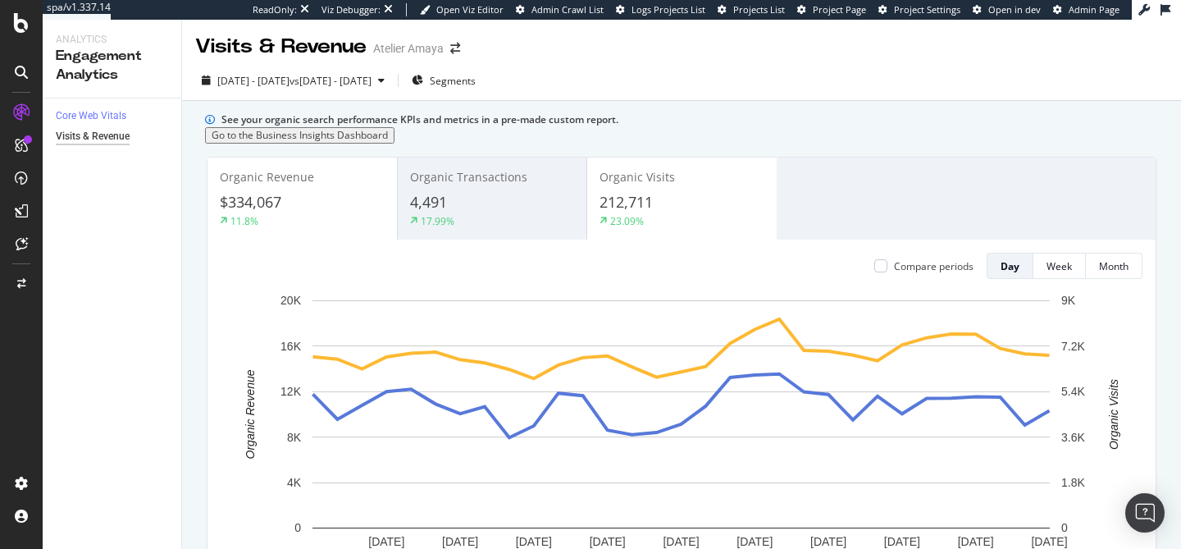
click at [339, 210] on div "$334,067" at bounding box center [302, 202] width 165 height 21
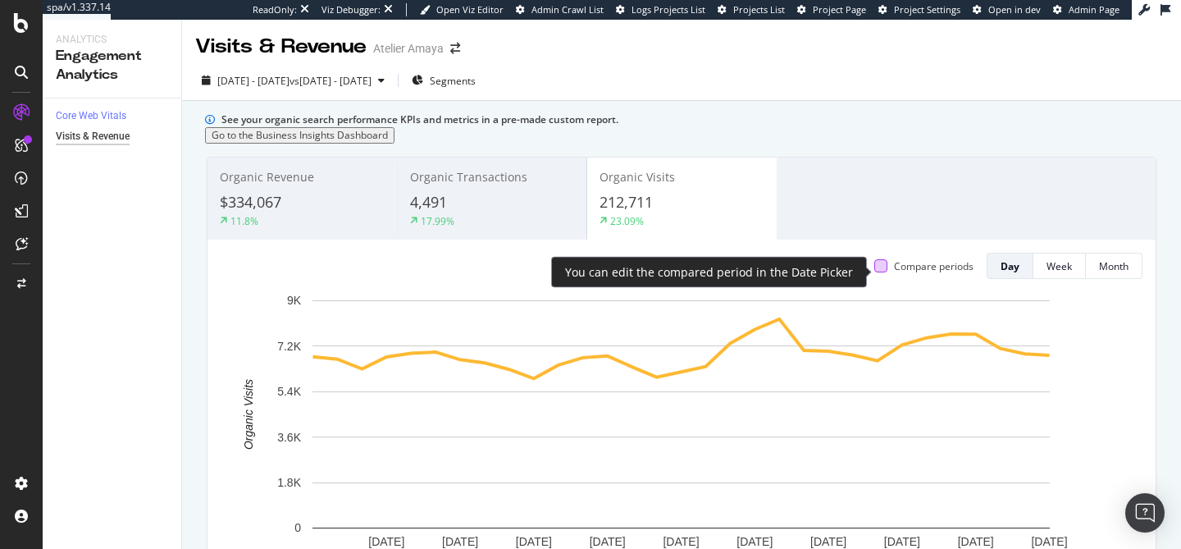
click at [875, 270] on div at bounding box center [880, 265] width 13 height 13
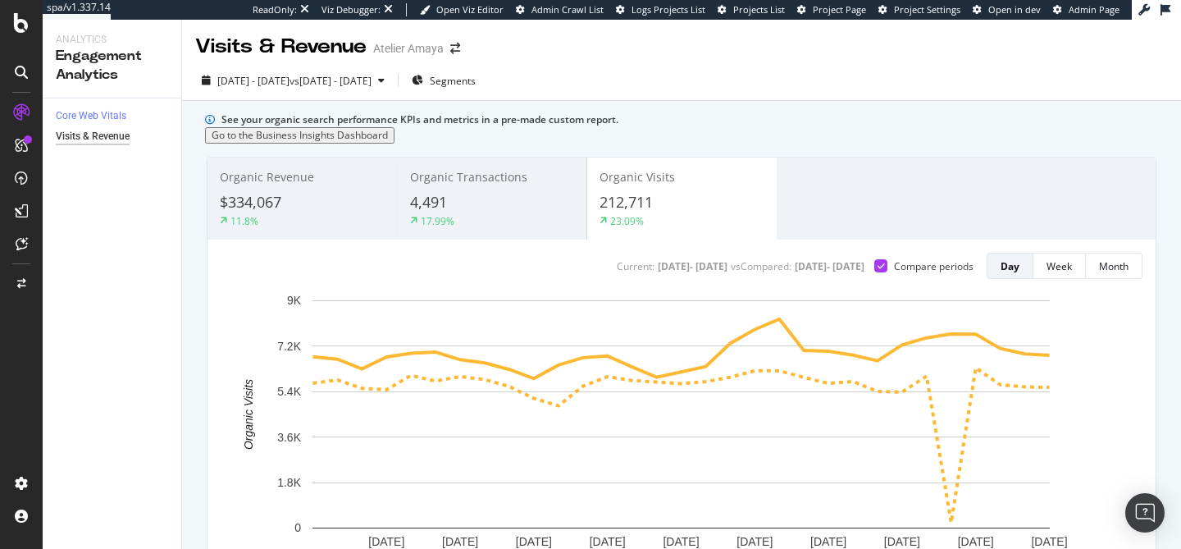
click at [1162, 10] on icon at bounding box center [1166, 9] width 10 height 11
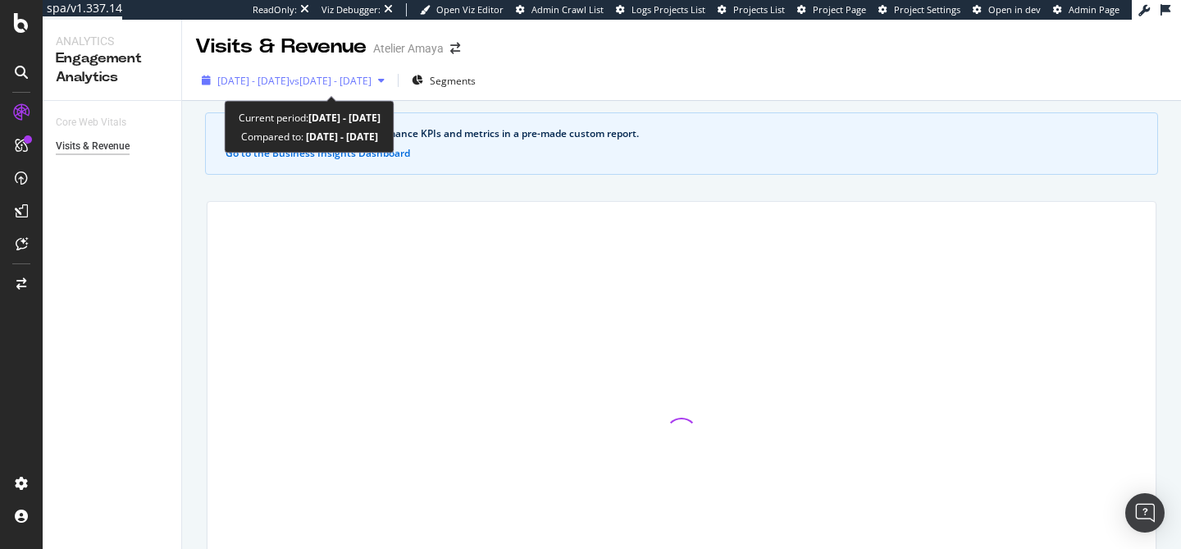
click at [372, 84] on span "vs 2025 Jul. 11th - Aug. 7th" at bounding box center [331, 81] width 82 height 14
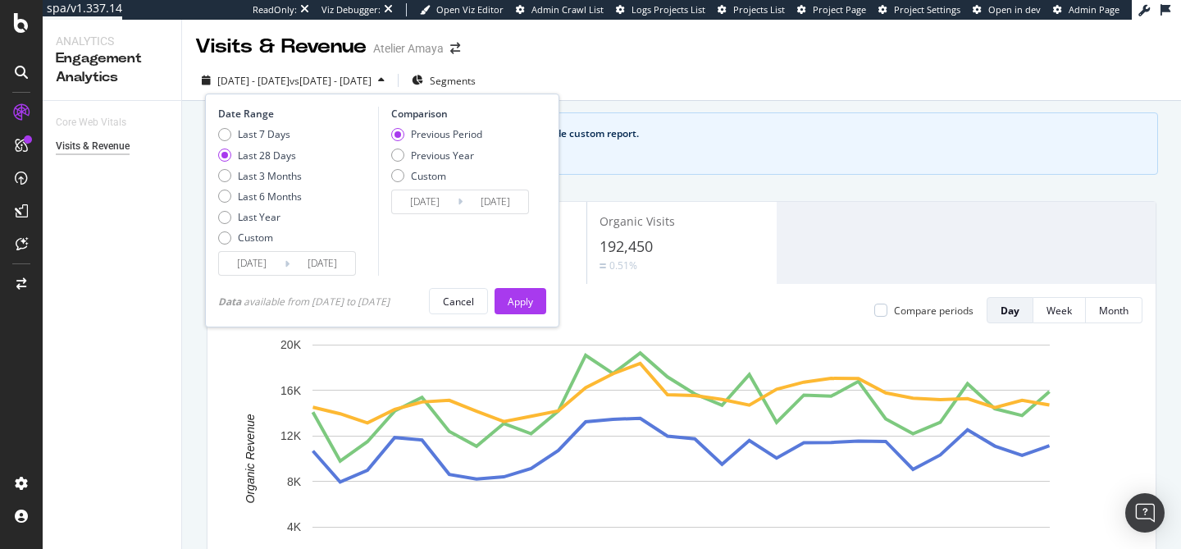
click at [257, 264] on input "[DATE]" at bounding box center [252, 263] width 66 height 23
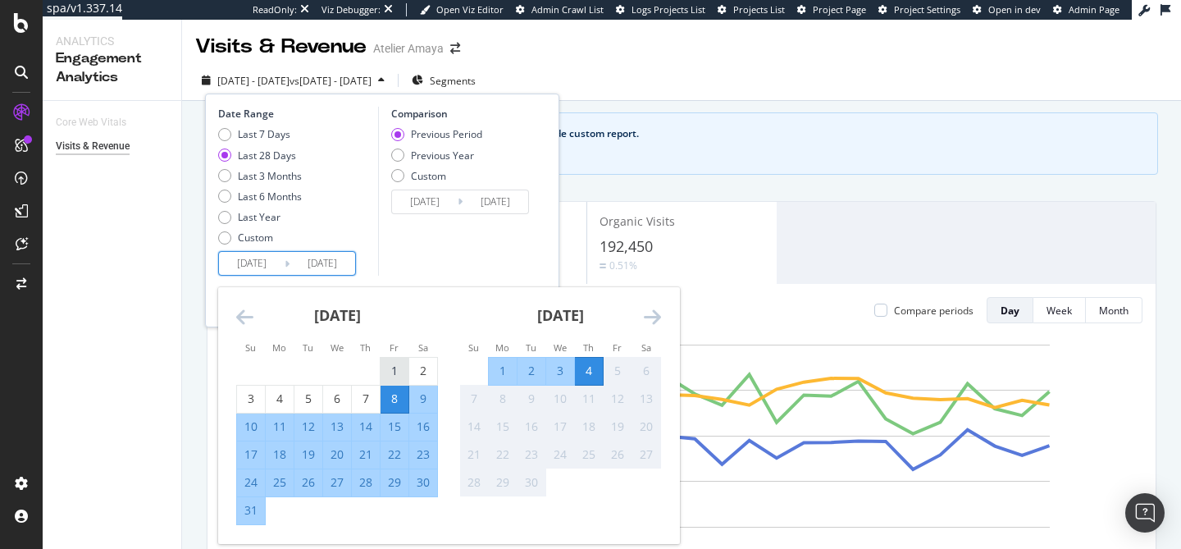
click at [393, 363] on div "1" at bounding box center [395, 371] width 28 height 16
type input "2025/08/01"
type input "2025/06/27"
type input "2025/07/31"
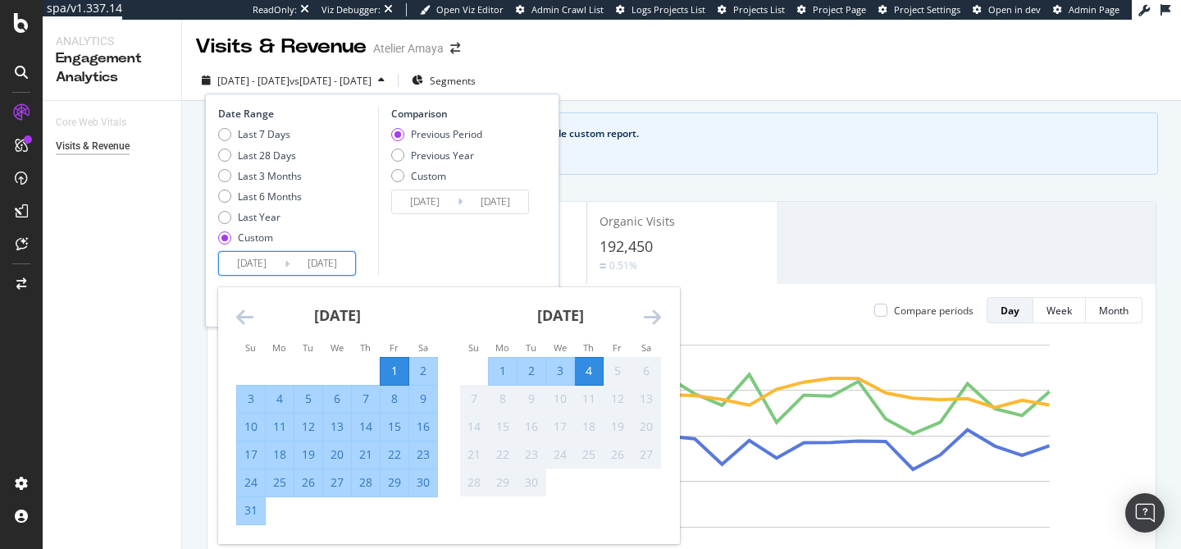
click at [253, 510] on div "31" at bounding box center [251, 510] width 28 height 16
type input "2025/08/31"
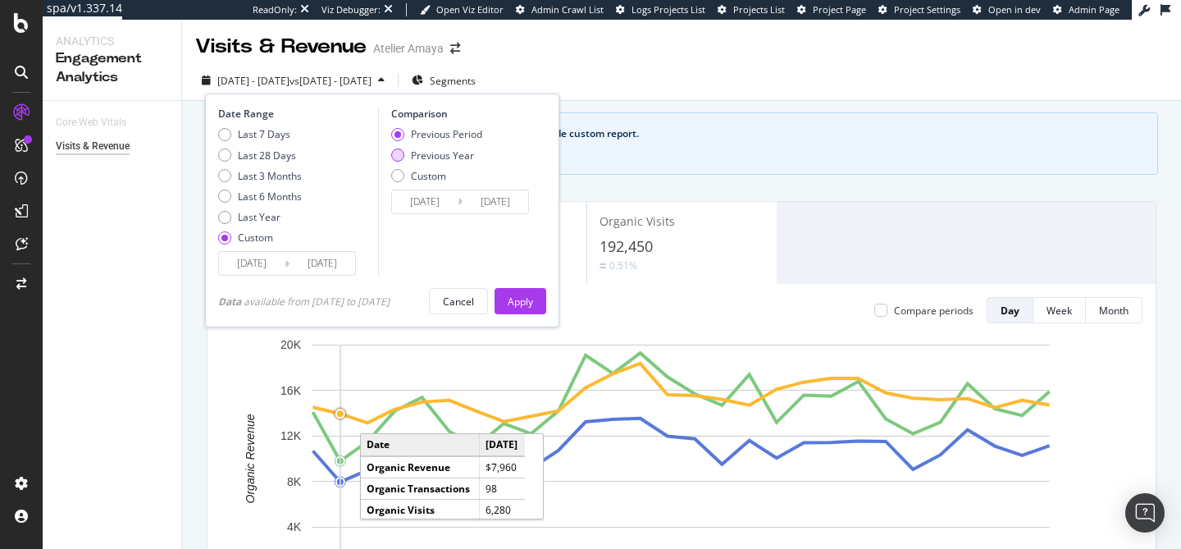
click at [435, 157] on div "Previous Year" at bounding box center [442, 155] width 63 height 14
type input "2024/08/02"
type input "2024/09/01"
click at [429, 199] on input "2024/08/02" at bounding box center [425, 201] width 66 height 23
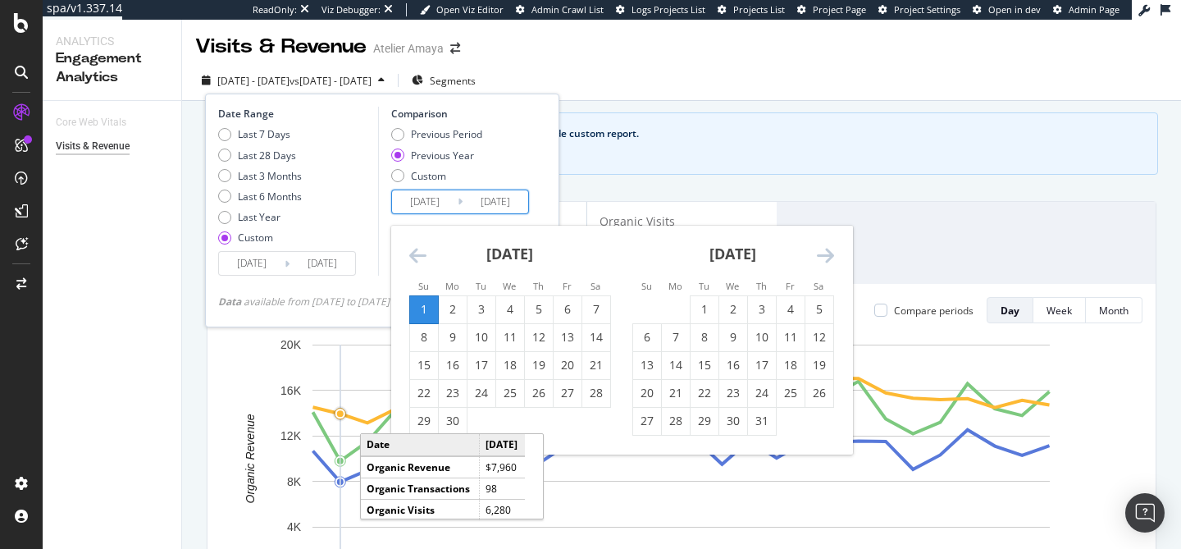
click at [424, 256] on icon "Move backward to switch to the previous month." at bounding box center [417, 255] width 17 height 20
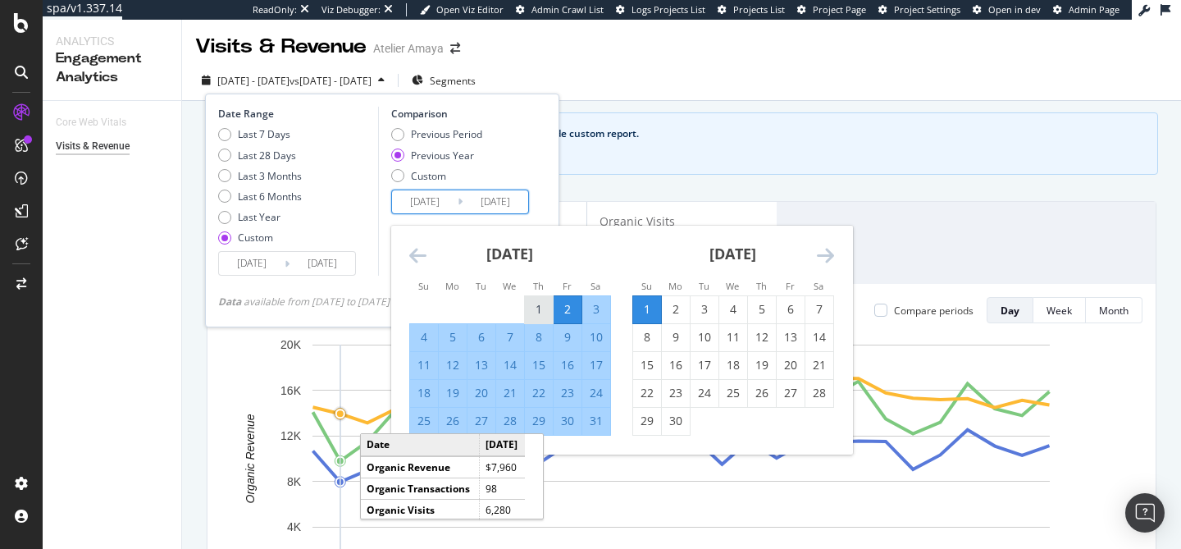
click at [540, 308] on div "1" at bounding box center [539, 309] width 28 height 16
type input "2024/08/01"
click at [604, 427] on div "31" at bounding box center [596, 421] width 28 height 16
type input "2024/08/31"
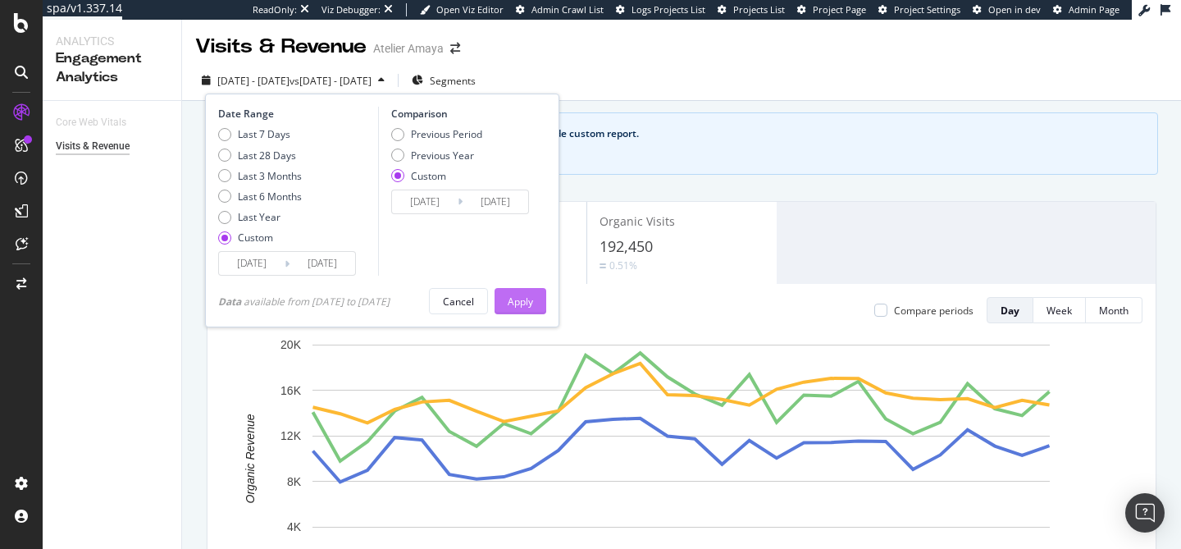
click at [532, 299] on div "Apply" at bounding box center [520, 301] width 25 height 14
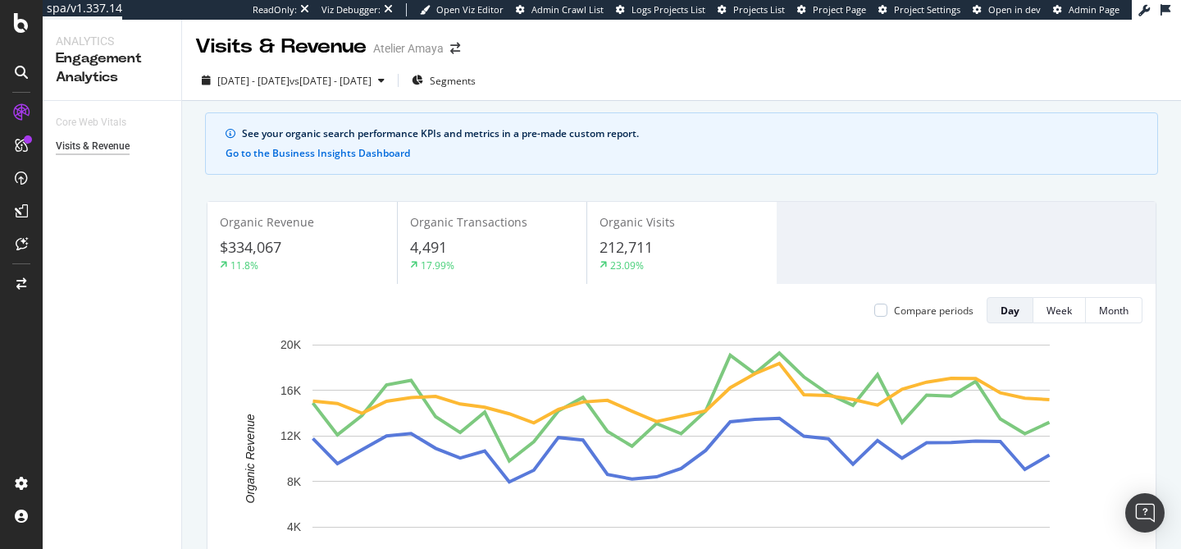
click at [614, 231] on div "Organic Visits 212,711 23.09%" at bounding box center [681, 243] width 189 height 74
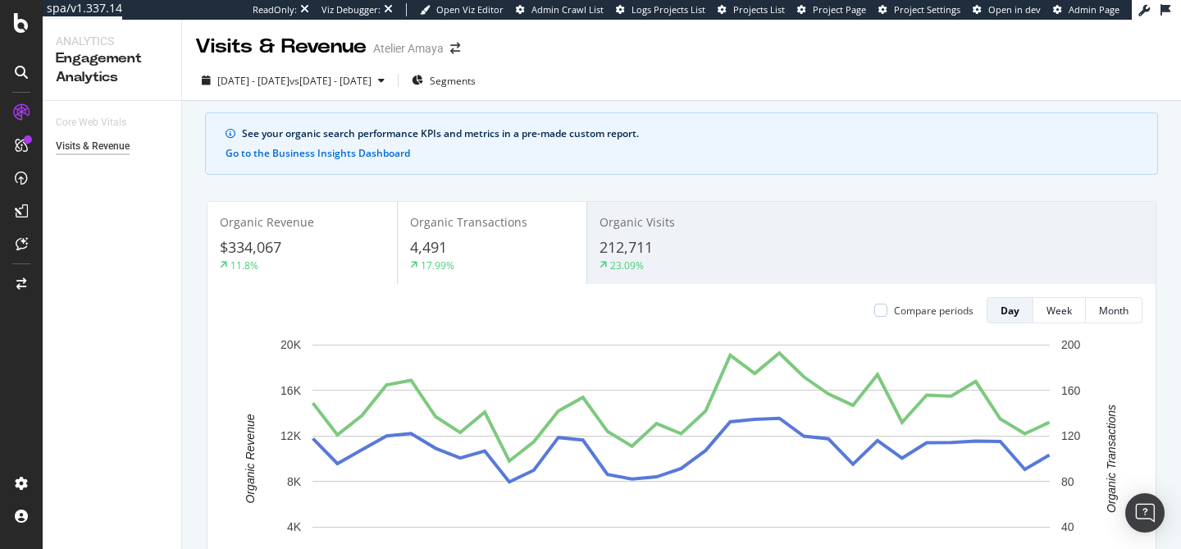
click at [480, 246] on div "4,491" at bounding box center [492, 247] width 164 height 21
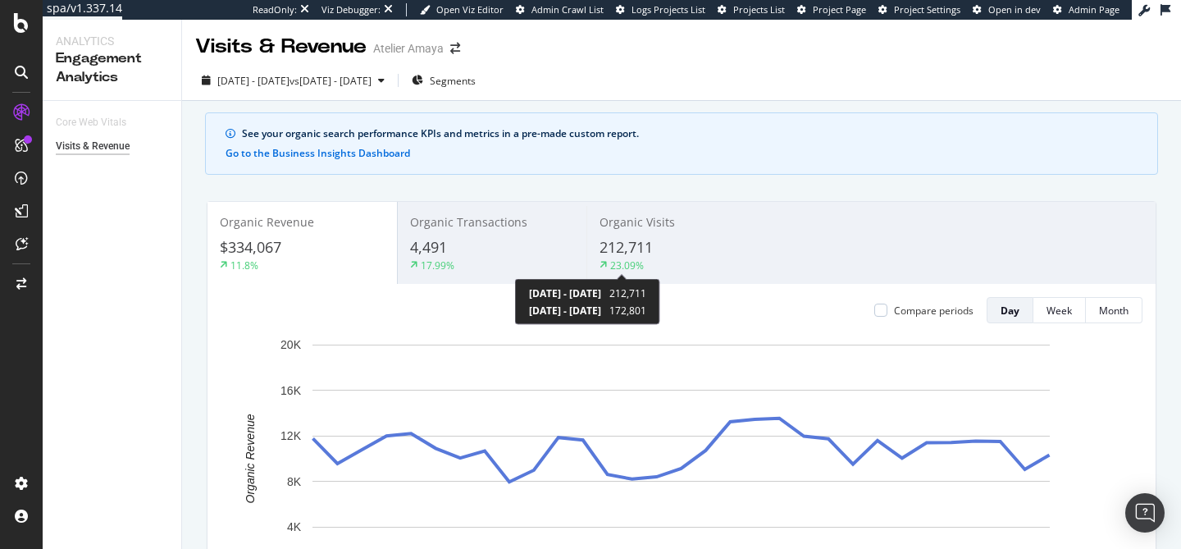
click at [615, 258] on div "23.09%" at bounding box center [627, 265] width 34 height 14
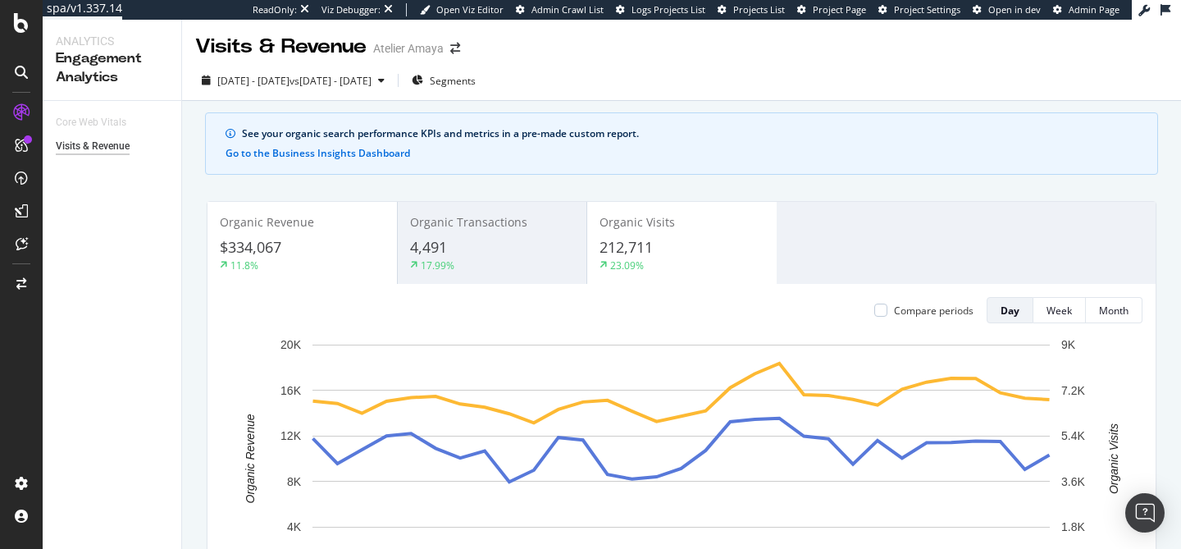
click at [310, 244] on div "$334,067" at bounding box center [302, 247] width 165 height 21
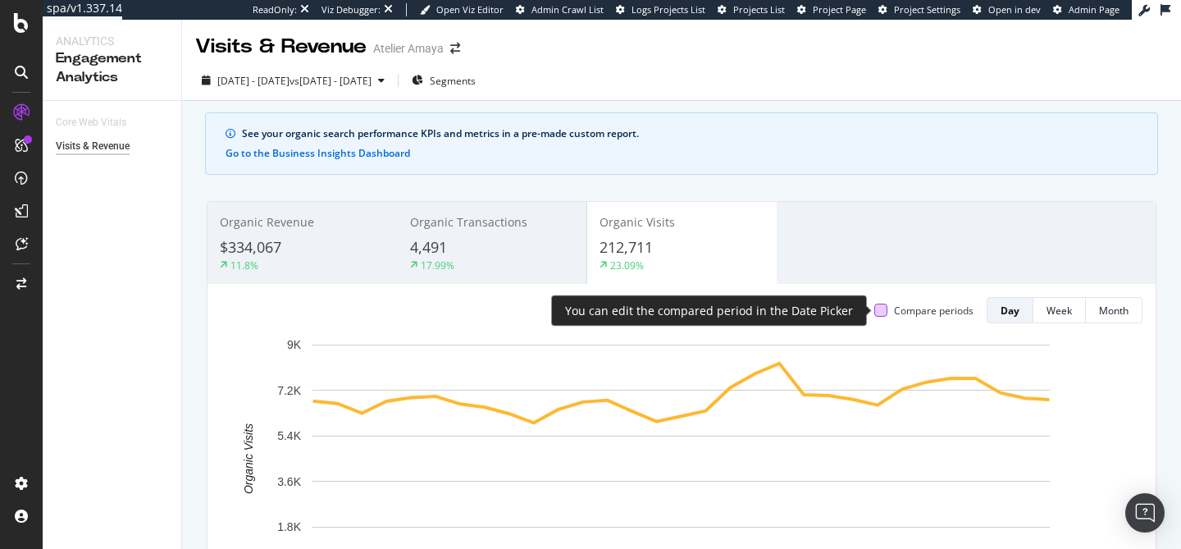
click at [880, 312] on div at bounding box center [880, 310] width 13 height 13
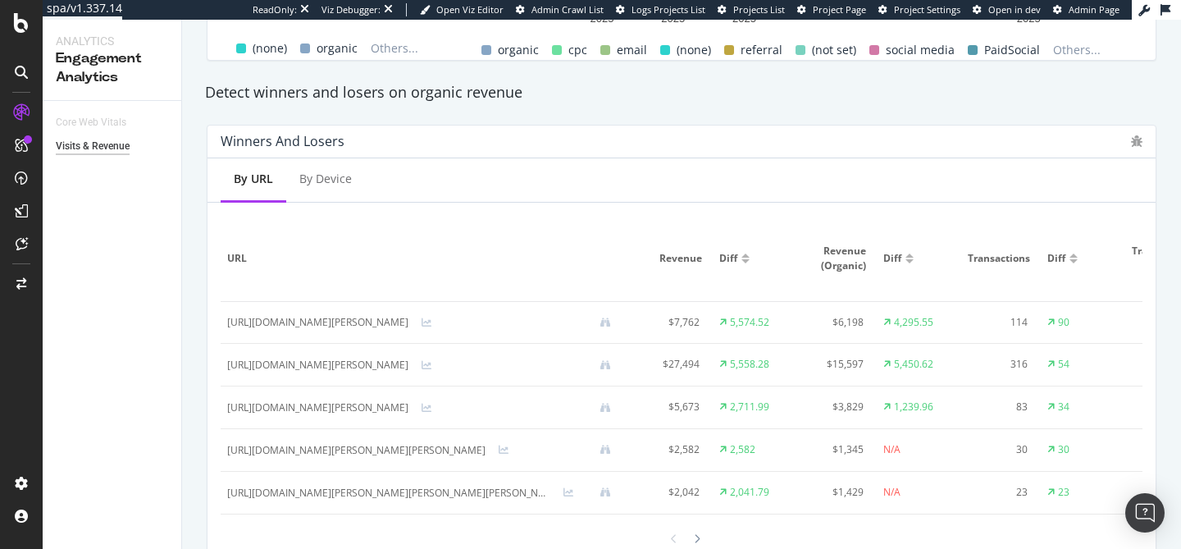
scroll to position [974, 0]
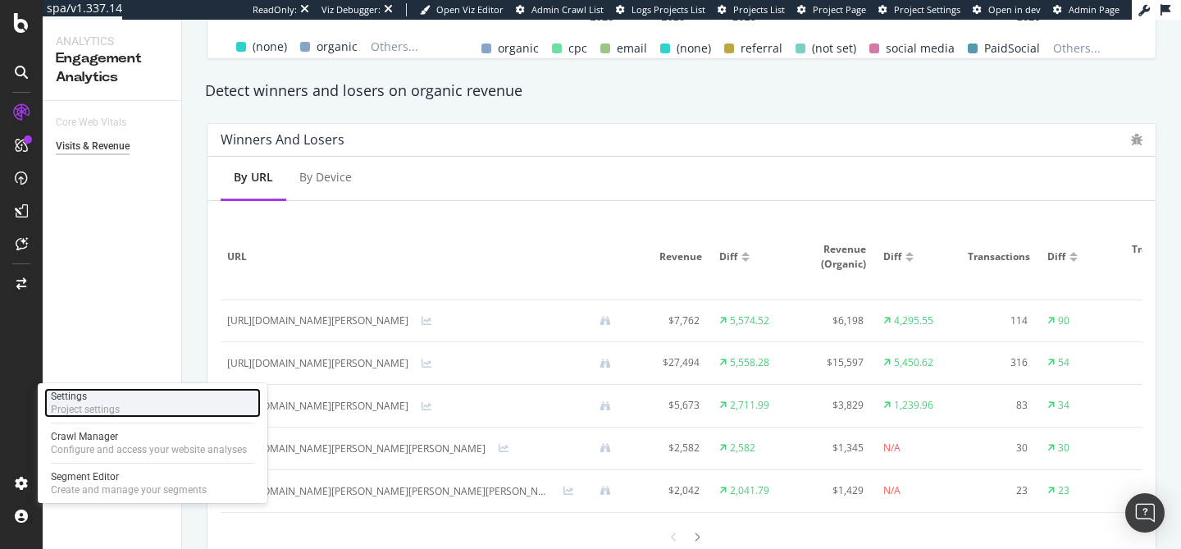
click at [112, 400] on div "Settings" at bounding box center [85, 396] width 69 height 13
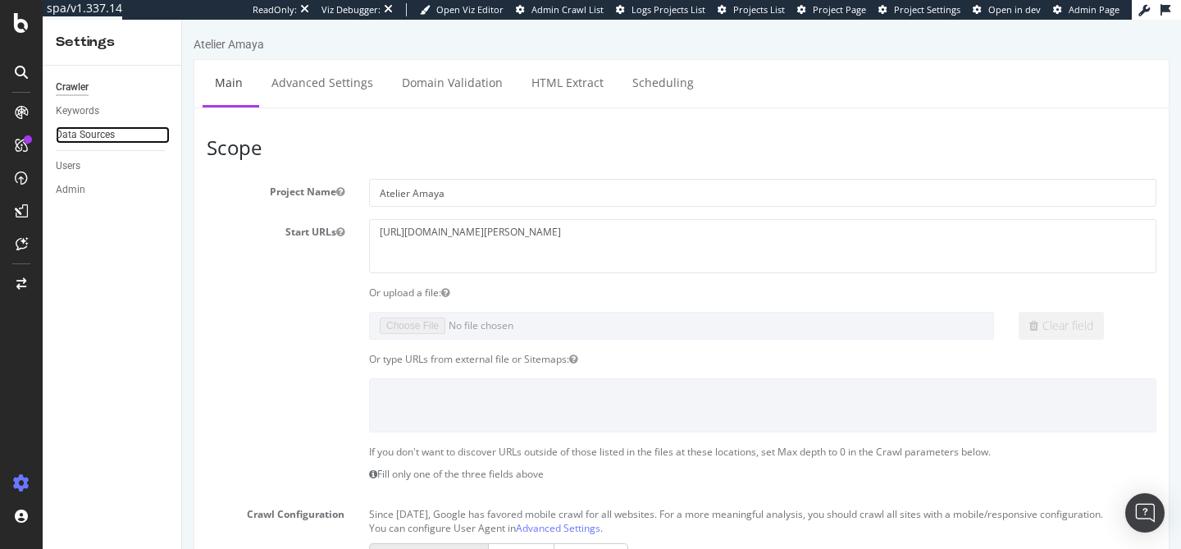
click at [116, 136] on link "Data Sources" at bounding box center [113, 134] width 114 height 17
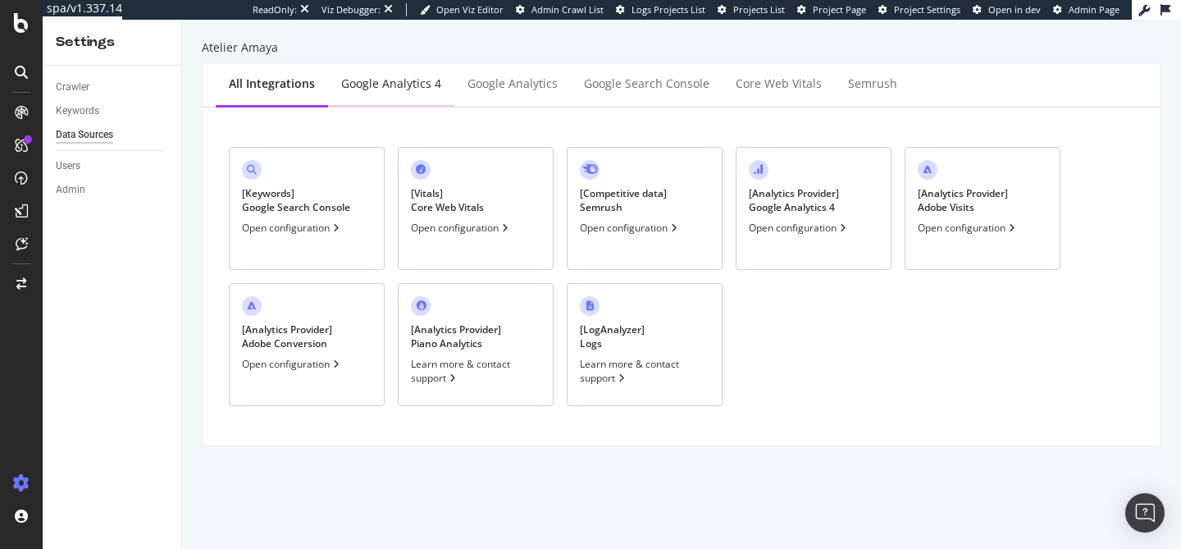
click at [375, 71] on div "Google Analytics 4" at bounding box center [391, 84] width 126 height 45
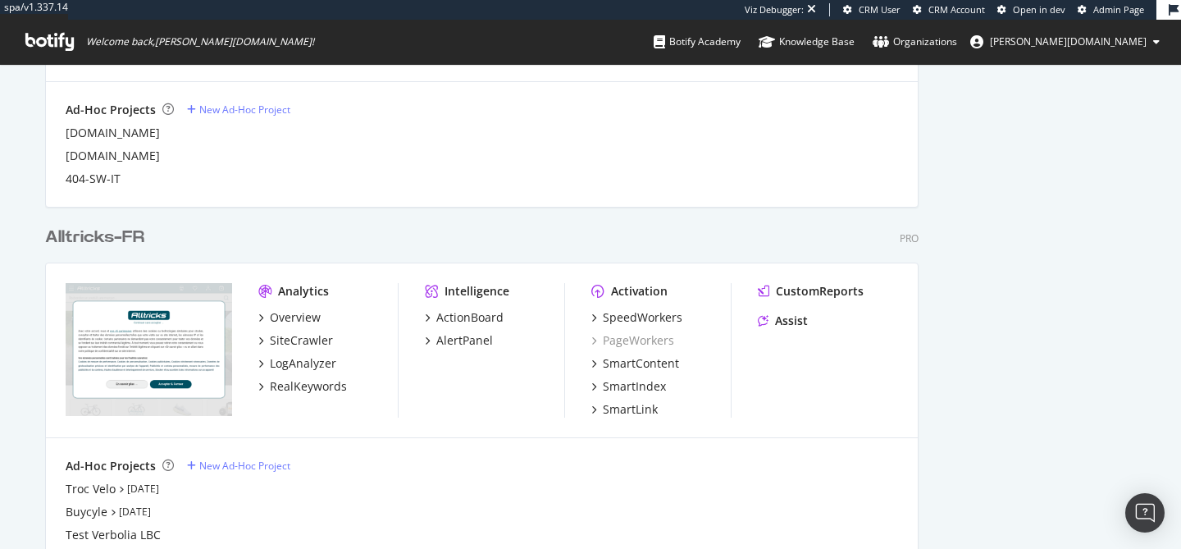
scroll to position [1051, 0]
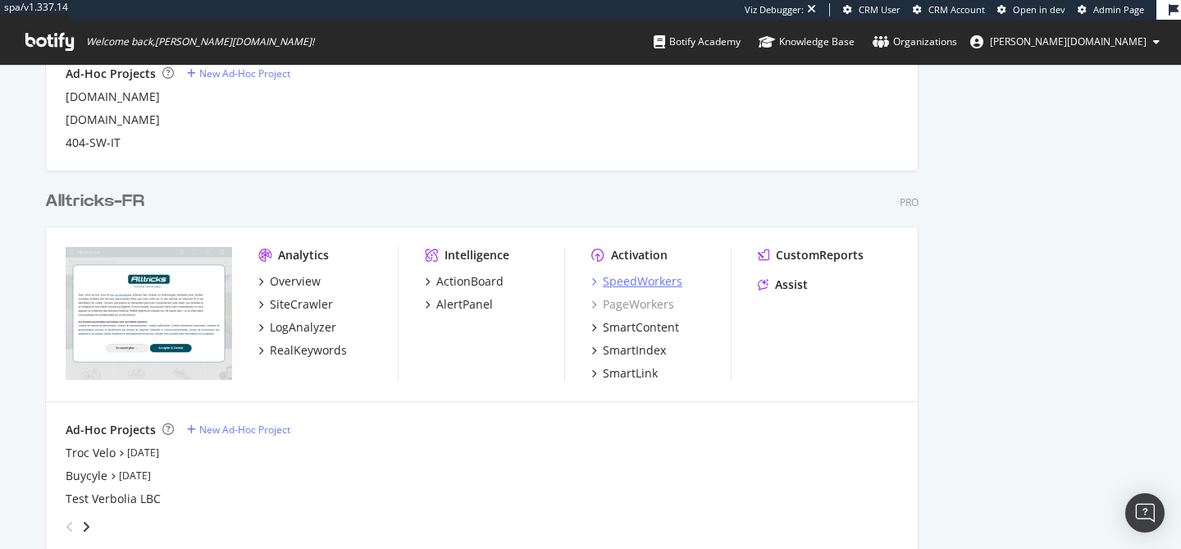
click at [661, 282] on div "SpeedWorkers" at bounding box center [643, 281] width 80 height 16
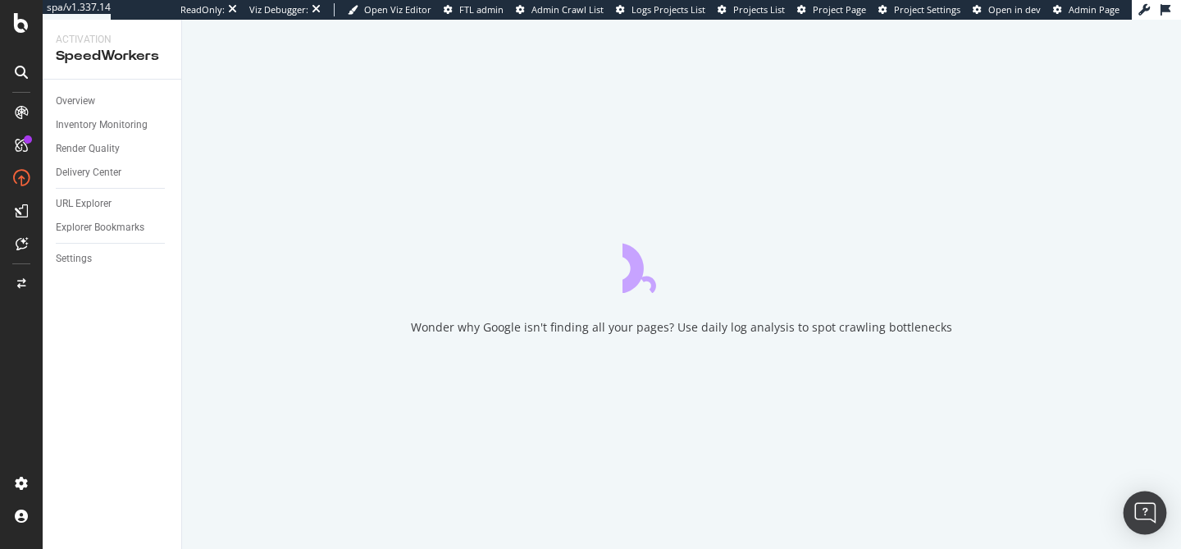
click at [1148, 510] on img "Open Intercom Messenger" at bounding box center [1144, 512] width 21 height 21
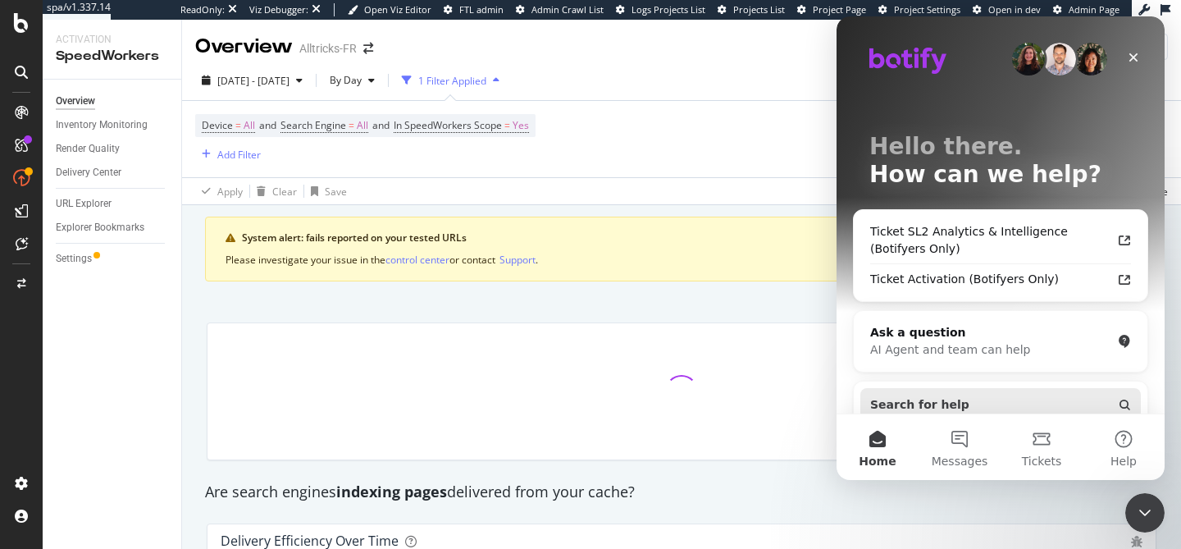
click at [942, 401] on span "Search for help" at bounding box center [919, 404] width 99 height 17
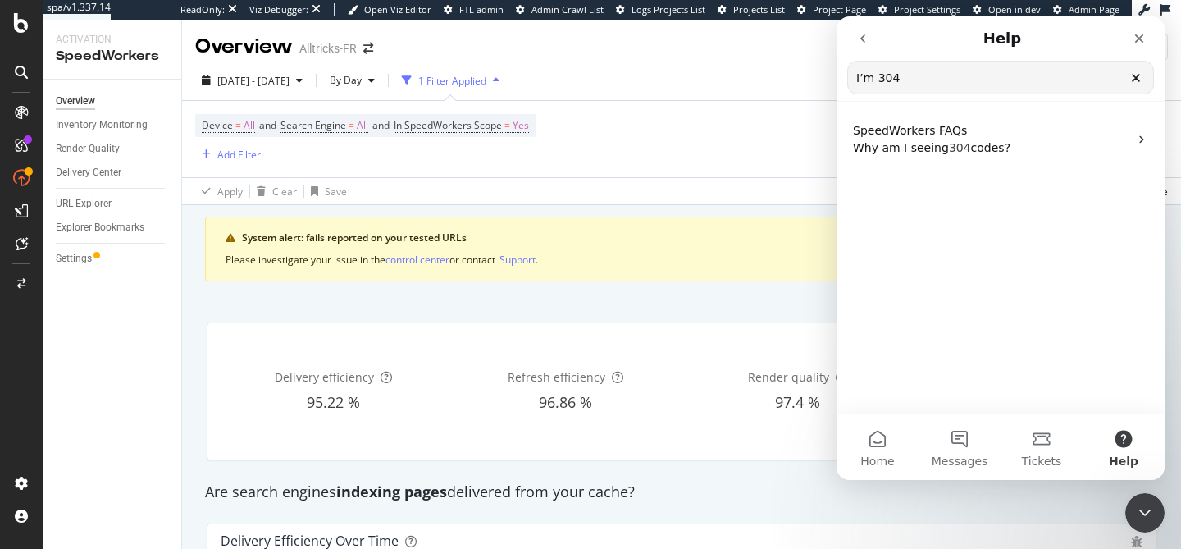
click at [880, 77] on input "I’m 304" at bounding box center [1000, 78] width 305 height 32
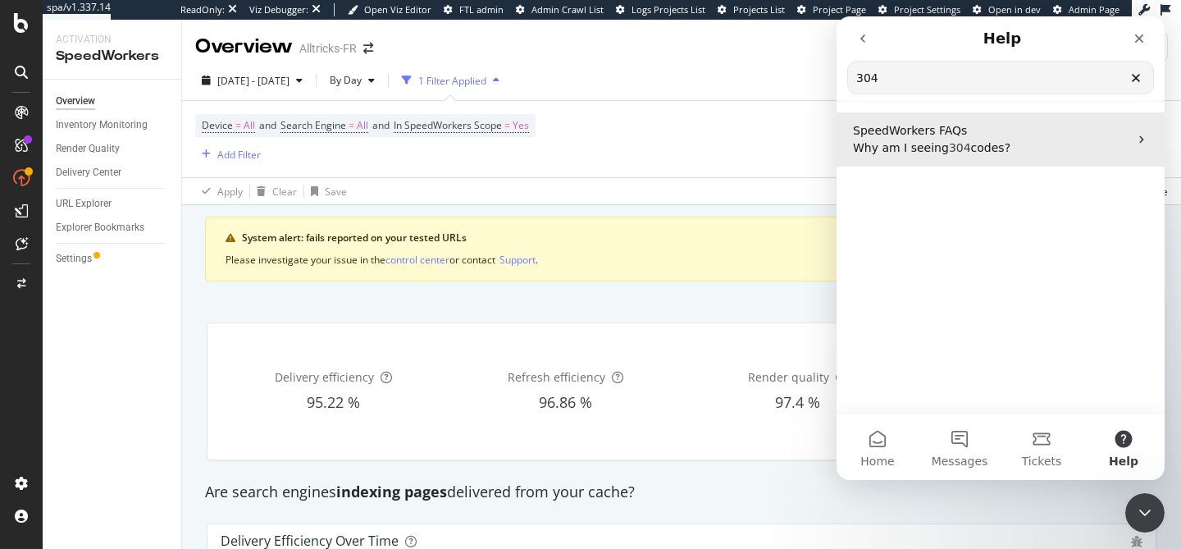
type input "304"
click at [932, 147] on span "Why am I seeing" at bounding box center [901, 147] width 96 height 13
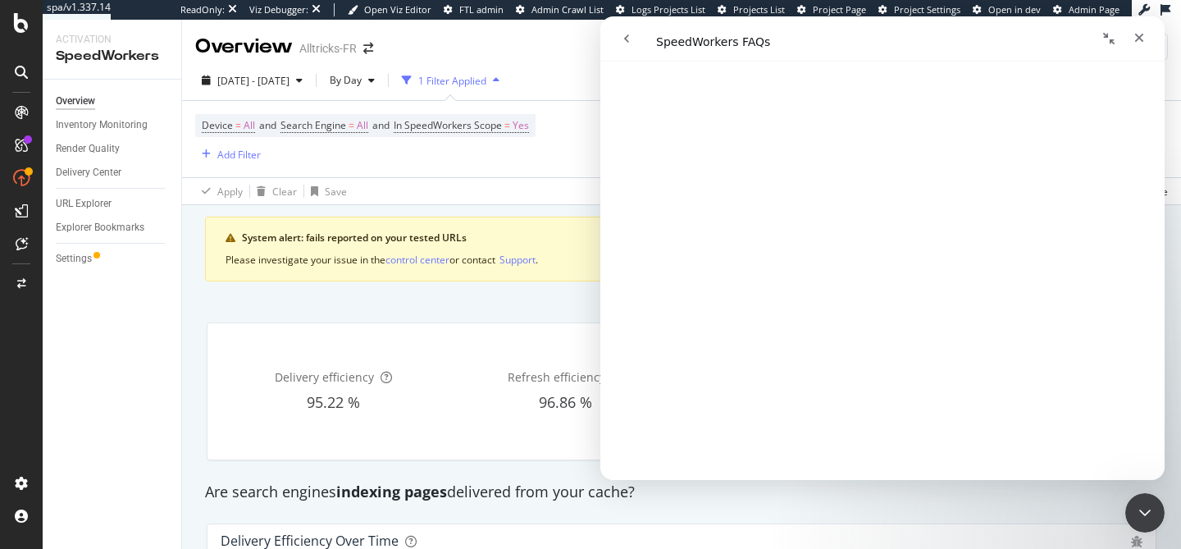
scroll to position [116, 0]
click at [429, 201] on div "Apply Clear Save Switch to Advanced Mode" at bounding box center [681, 190] width 999 height 27
click at [89, 257] on div "Settings" at bounding box center [74, 258] width 36 height 17
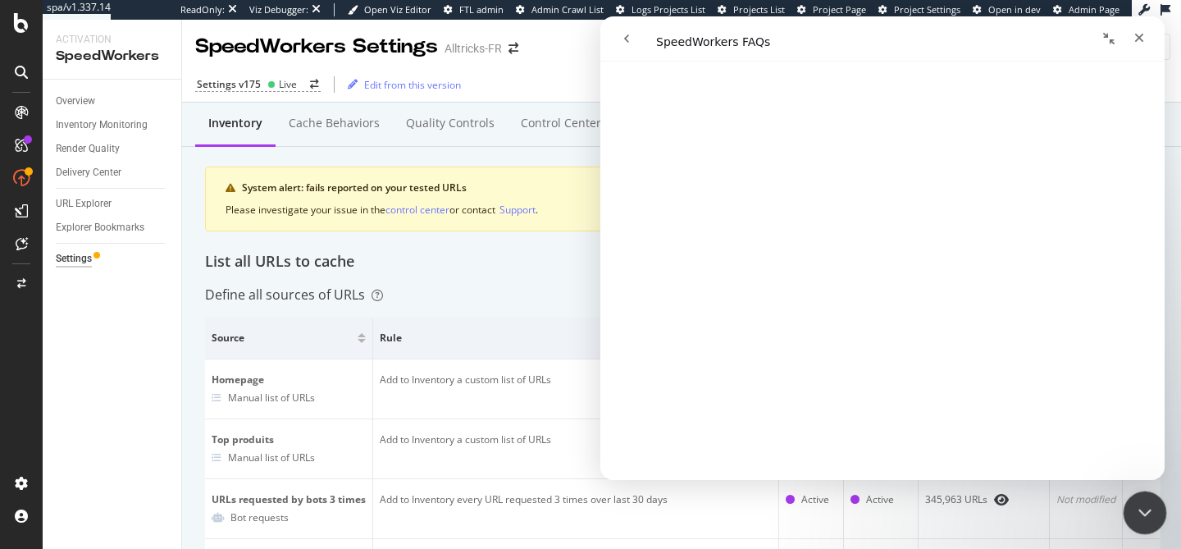
click at [1149, 514] on icon "Close Intercom Messenger" at bounding box center [1143, 510] width 20 height 20
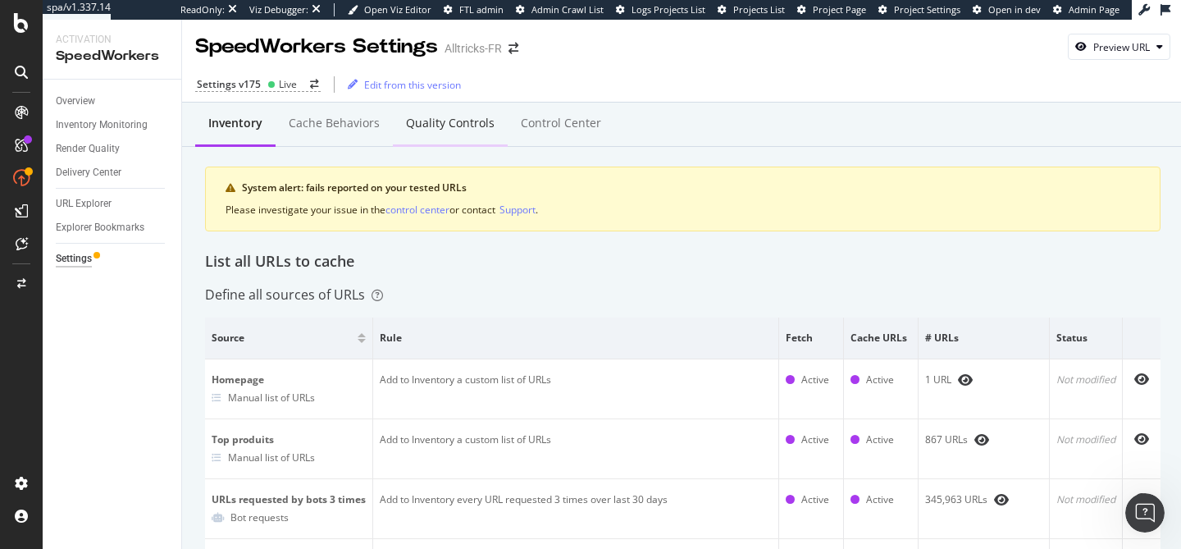
click at [450, 130] on div "Quality Controls" at bounding box center [450, 123] width 89 height 16
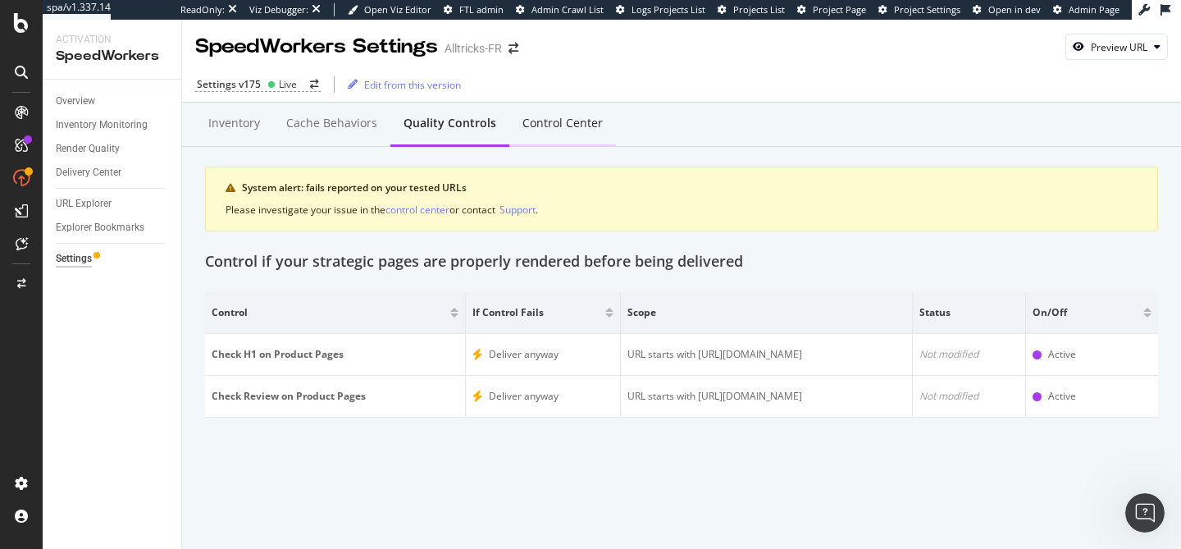
click at [565, 138] on div "Control Center" at bounding box center [562, 124] width 107 height 45
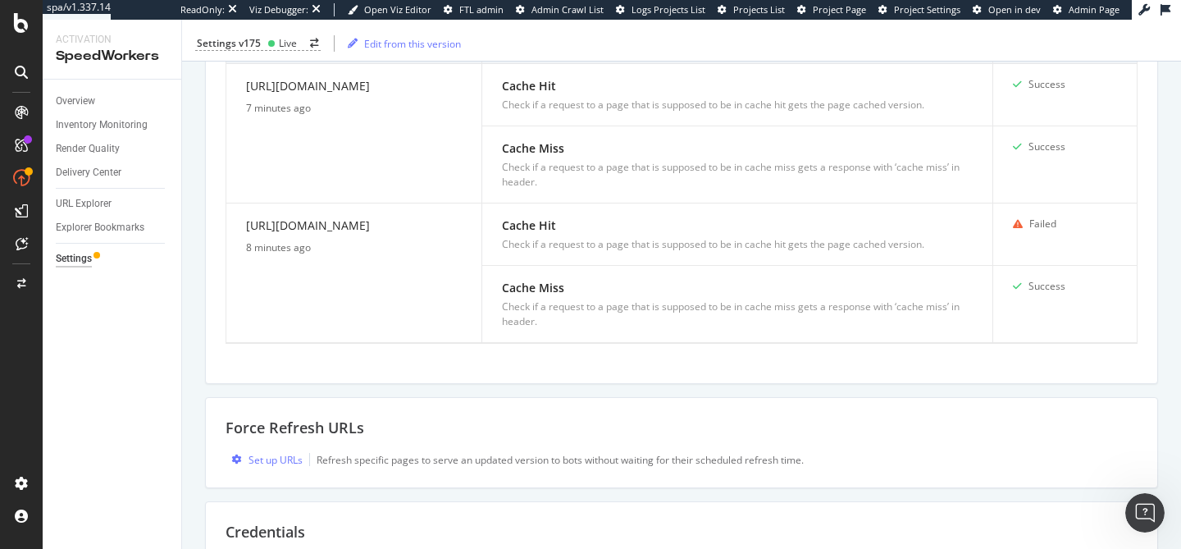
scroll to position [545, 0]
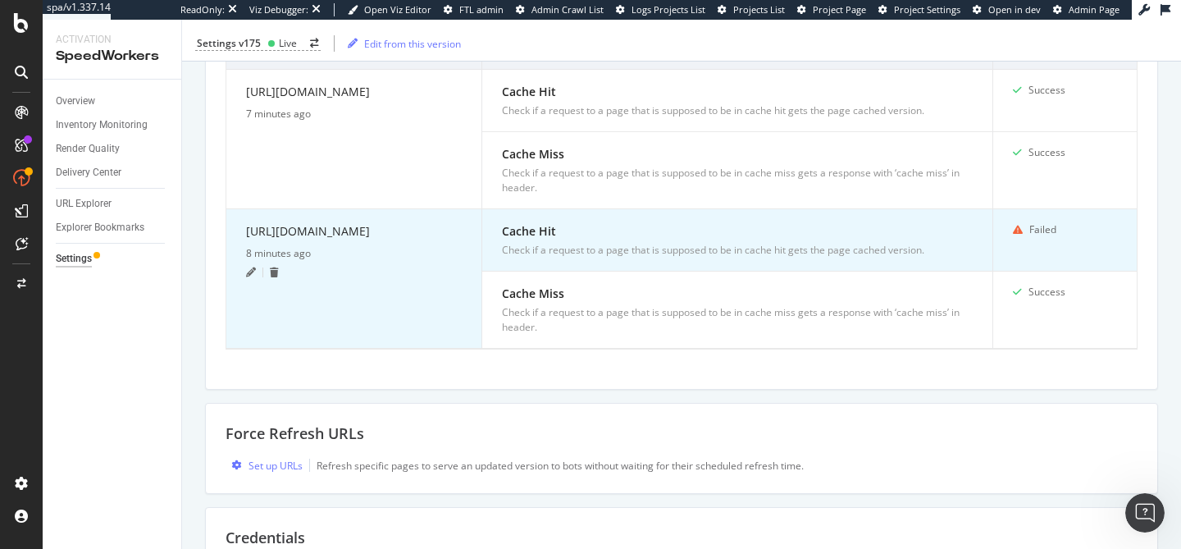
drag, startPoint x: 244, startPoint y: 228, endPoint x: 381, endPoint y: 231, distance: 137.0
click at [381, 231] on td "[URL][DOMAIN_NAME] 8 minutes ago" at bounding box center [354, 278] width 256 height 139
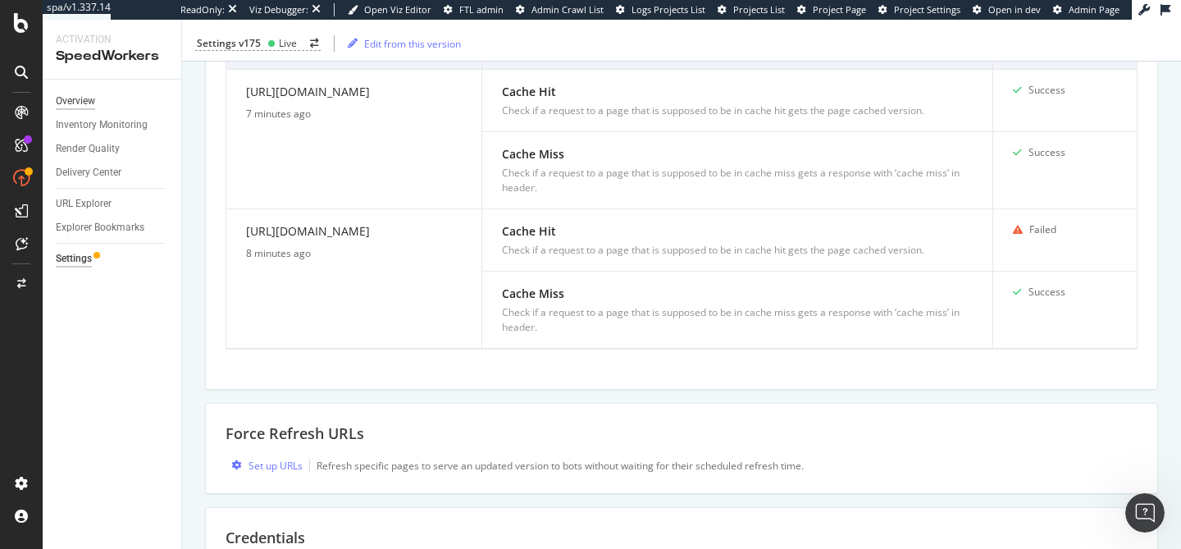
click at [83, 107] on div "Overview" at bounding box center [75, 101] width 39 height 17
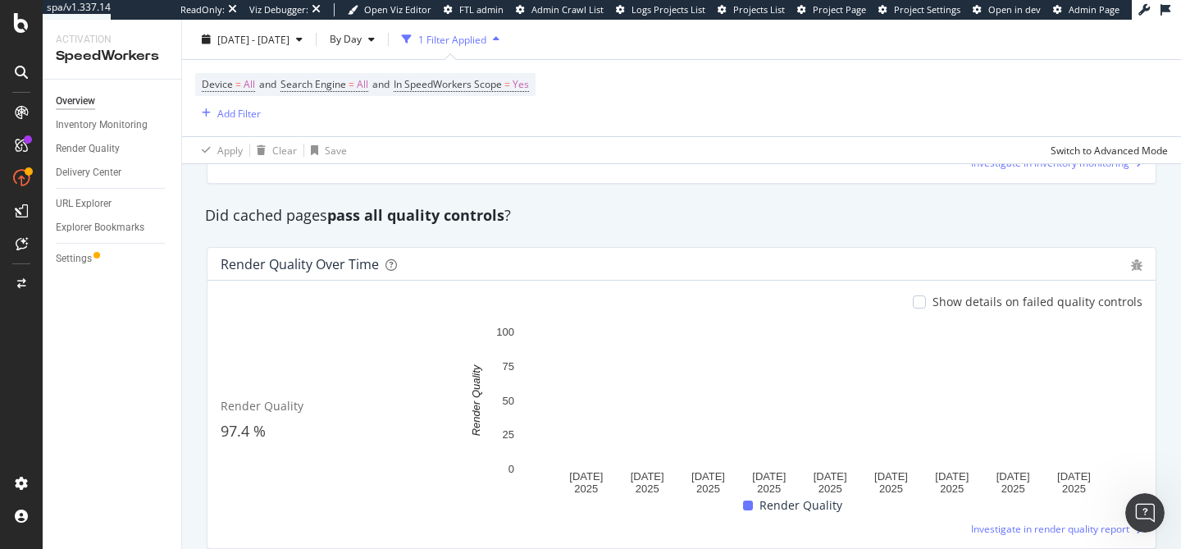
scroll to position [1445, 0]
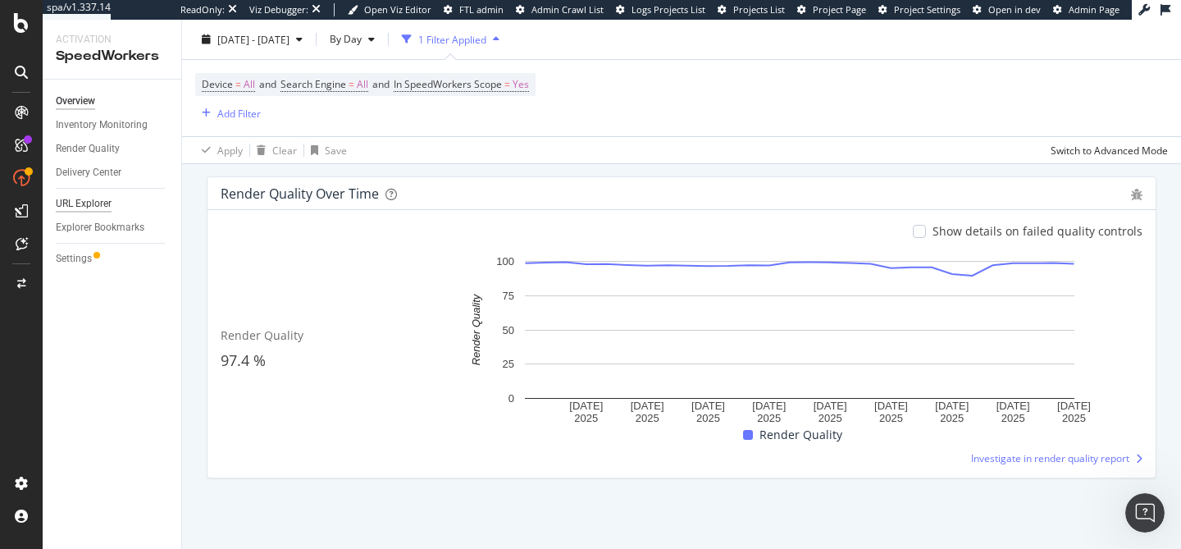
click at [95, 208] on div "URL Explorer" at bounding box center [84, 203] width 56 height 17
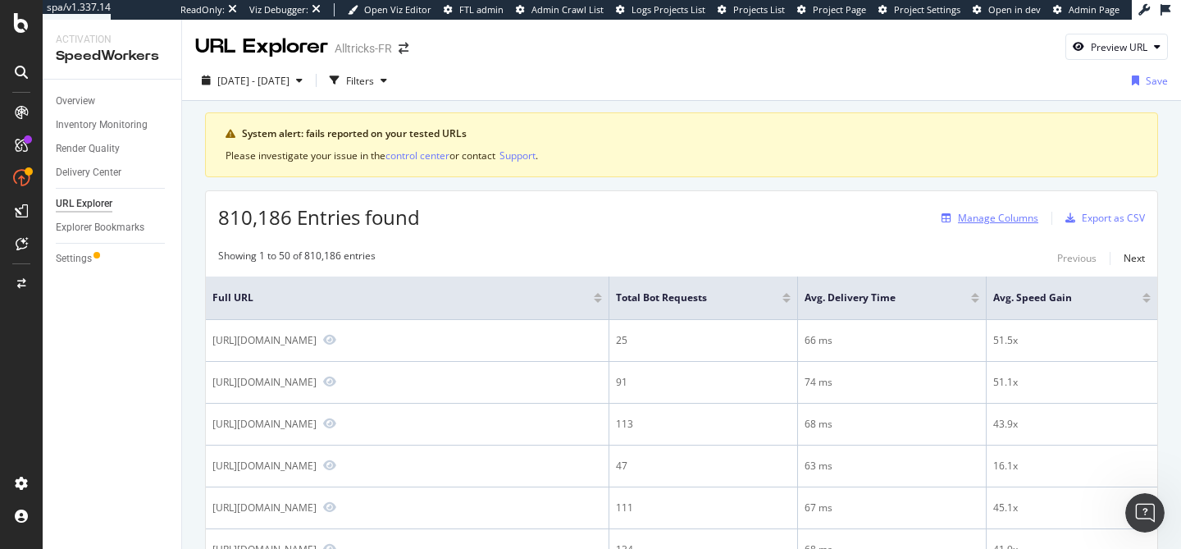
click at [1002, 220] on div "Manage Columns" at bounding box center [998, 218] width 80 height 14
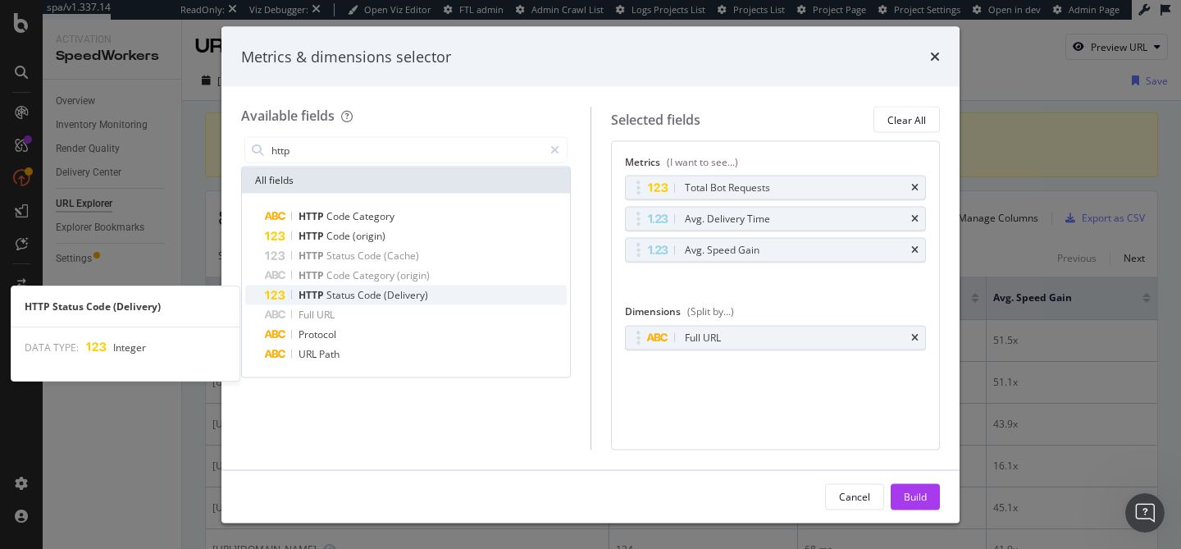
type input "http"
click at [453, 286] on div "HTTP Status Code (Delivery)" at bounding box center [416, 295] width 302 height 20
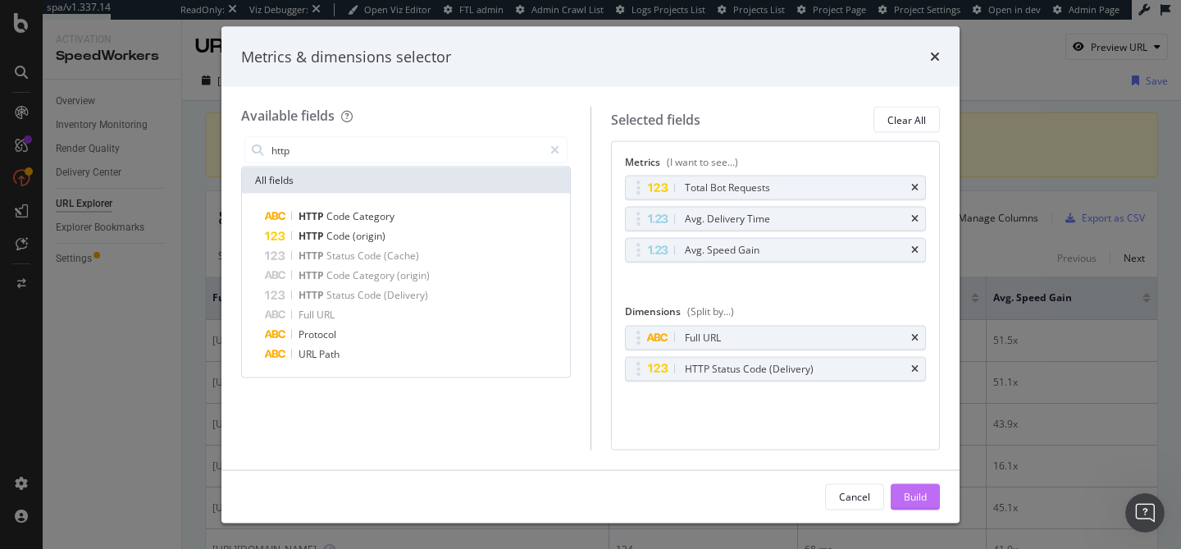
click at [921, 502] on div "Build" at bounding box center [915, 496] width 23 height 14
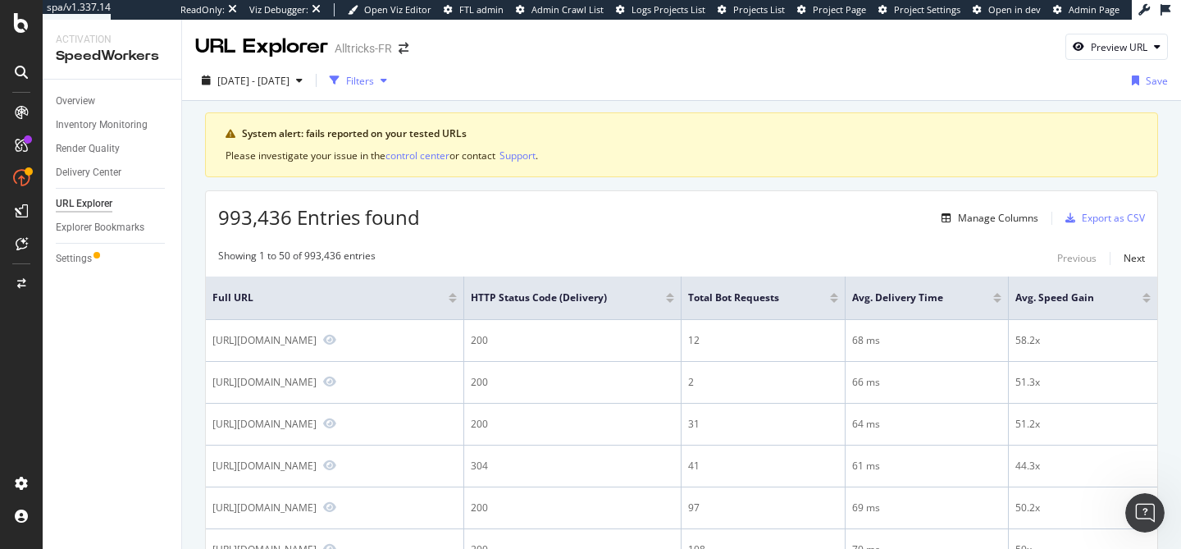
click at [394, 80] on div "button" at bounding box center [384, 80] width 20 height 10
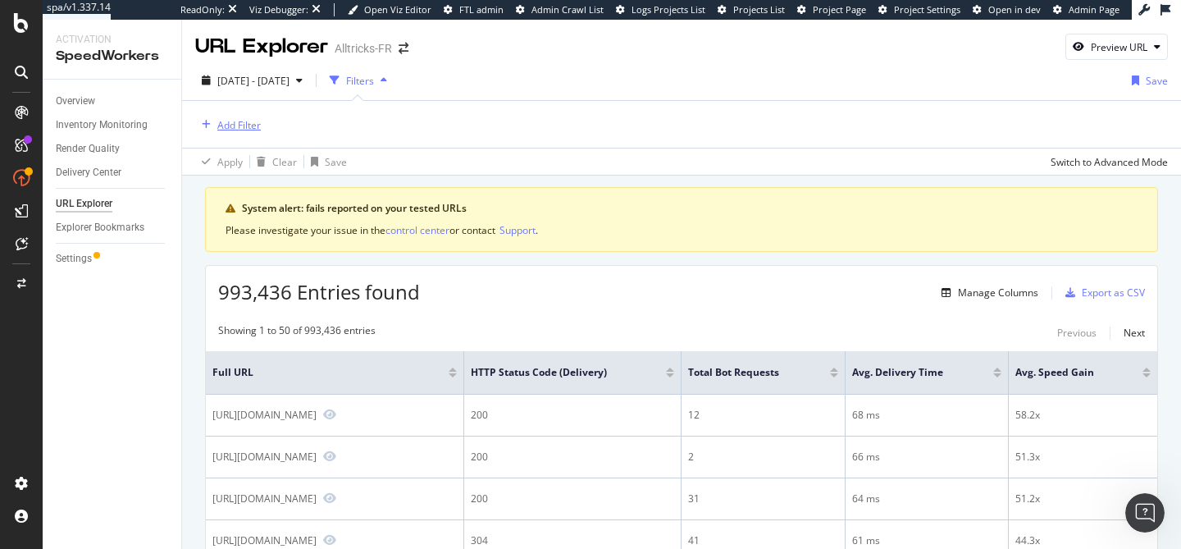
click at [258, 119] on div "Add Filter" at bounding box center [238, 125] width 43 height 14
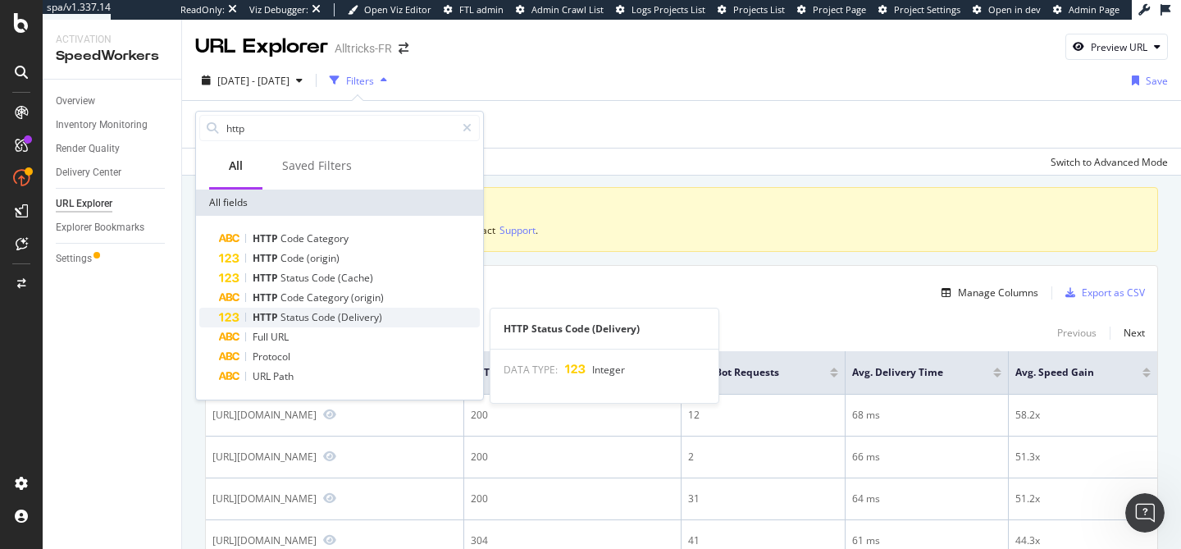
type input "http"
click at [340, 321] on span "(Delivery)" at bounding box center [360, 317] width 44 height 14
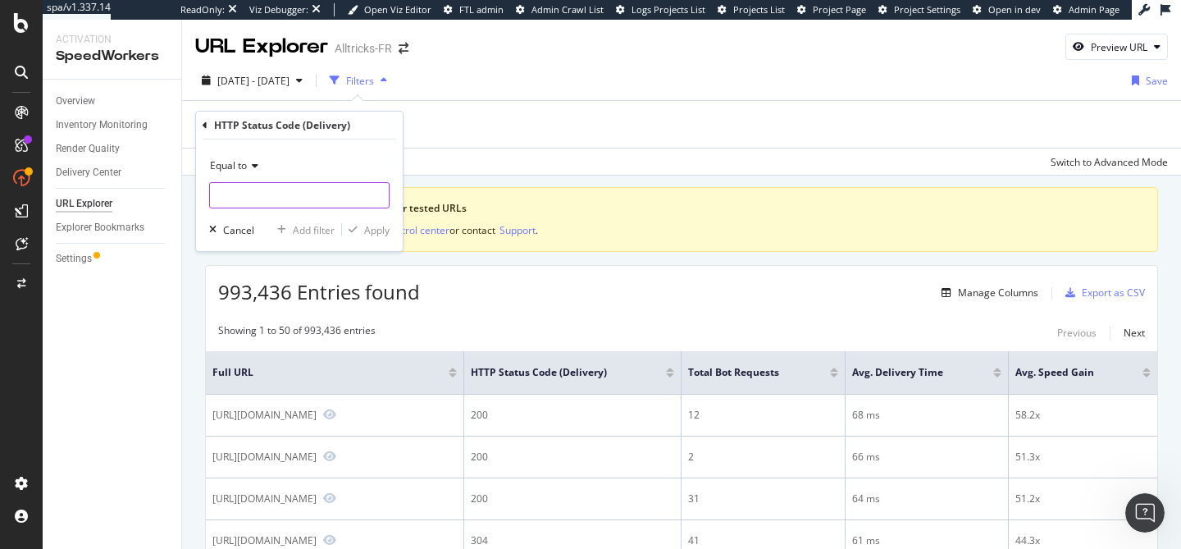
click at [276, 200] on input "number" at bounding box center [299, 195] width 180 height 26
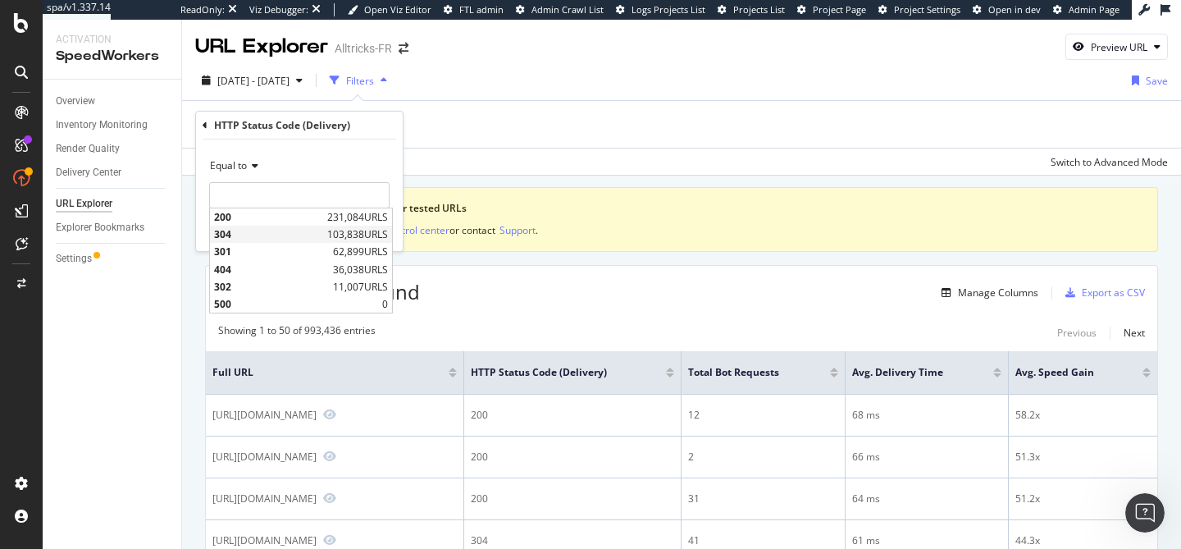
click at [279, 235] on span "304" at bounding box center [268, 234] width 109 height 14
type input "304"
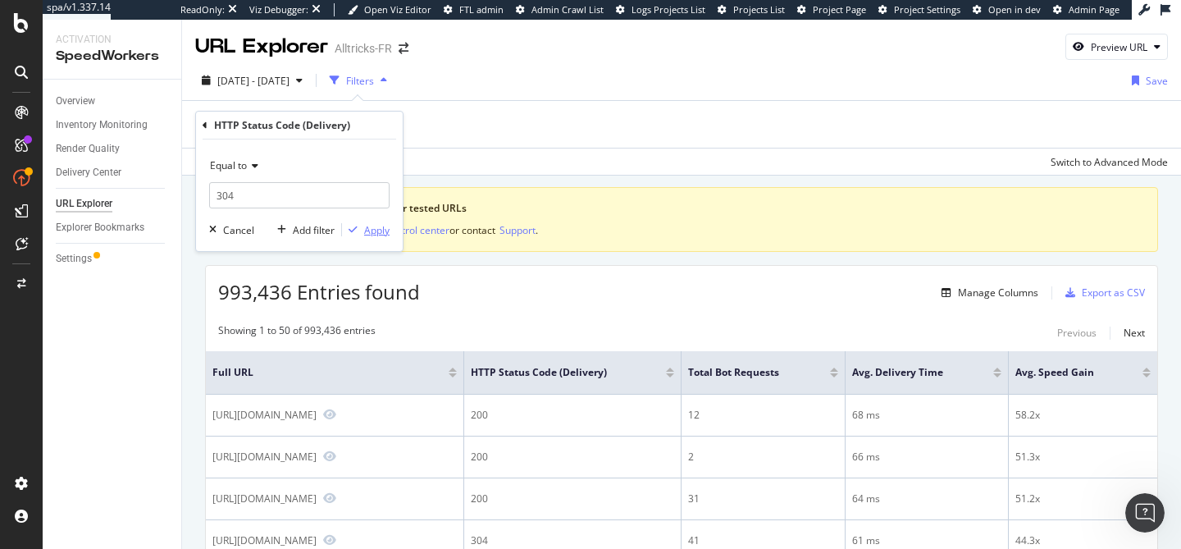
click at [375, 224] on div "Apply" at bounding box center [376, 230] width 25 height 14
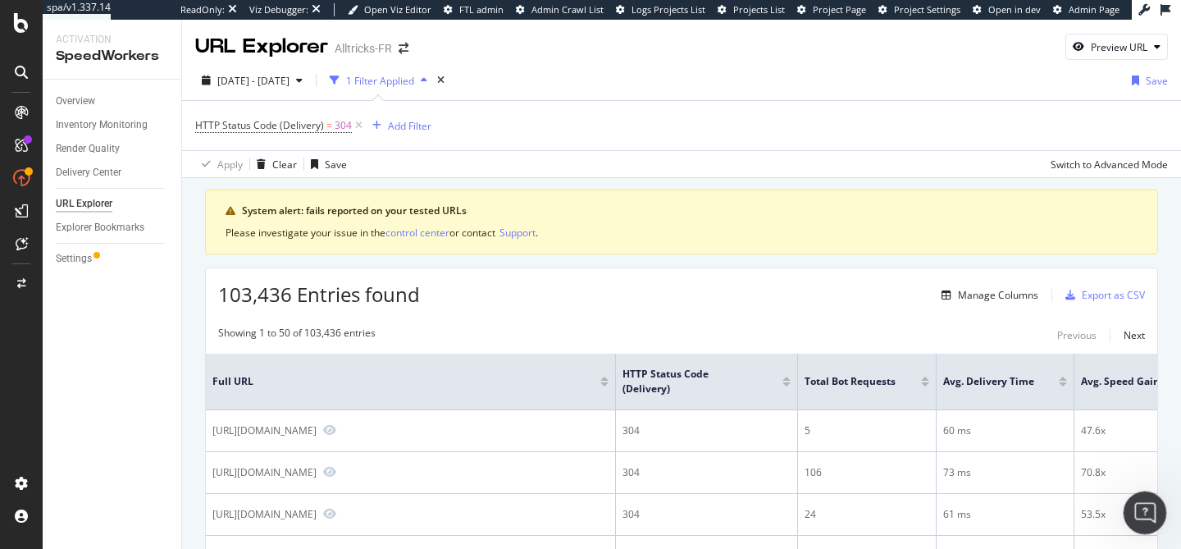
click at [1142, 511] on icon "Open Intercom Messenger" at bounding box center [1142, 510] width 11 height 13
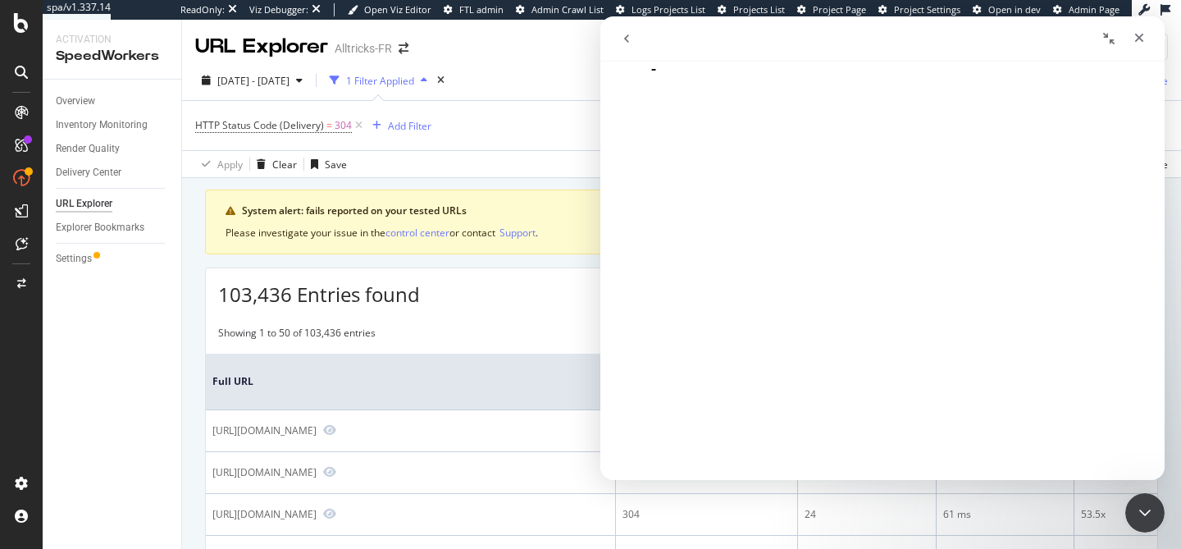
scroll to position [43, 0]
